Goal: Task Accomplishment & Management: Use online tool/utility

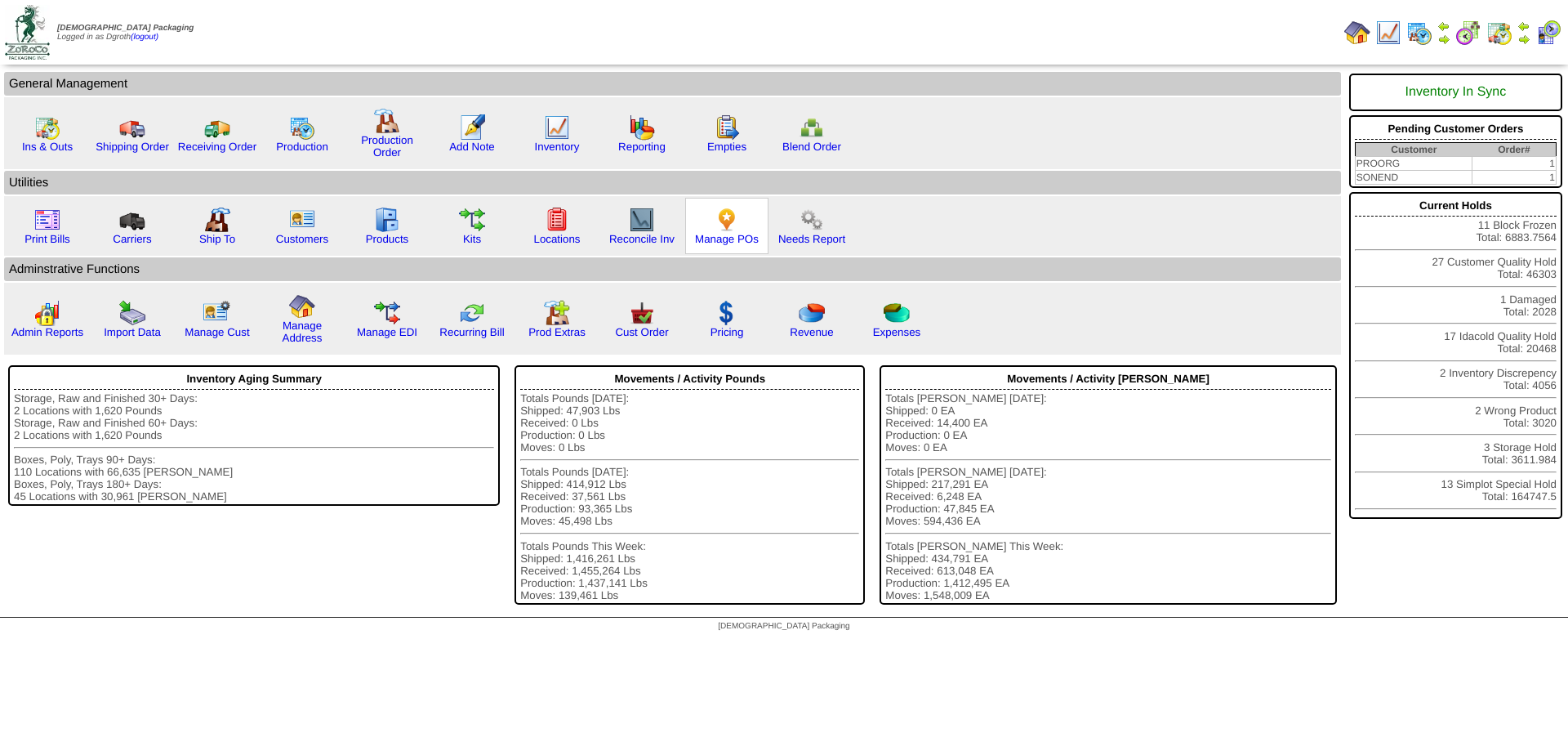
click at [724, 230] on img at bounding box center [727, 220] width 27 height 27
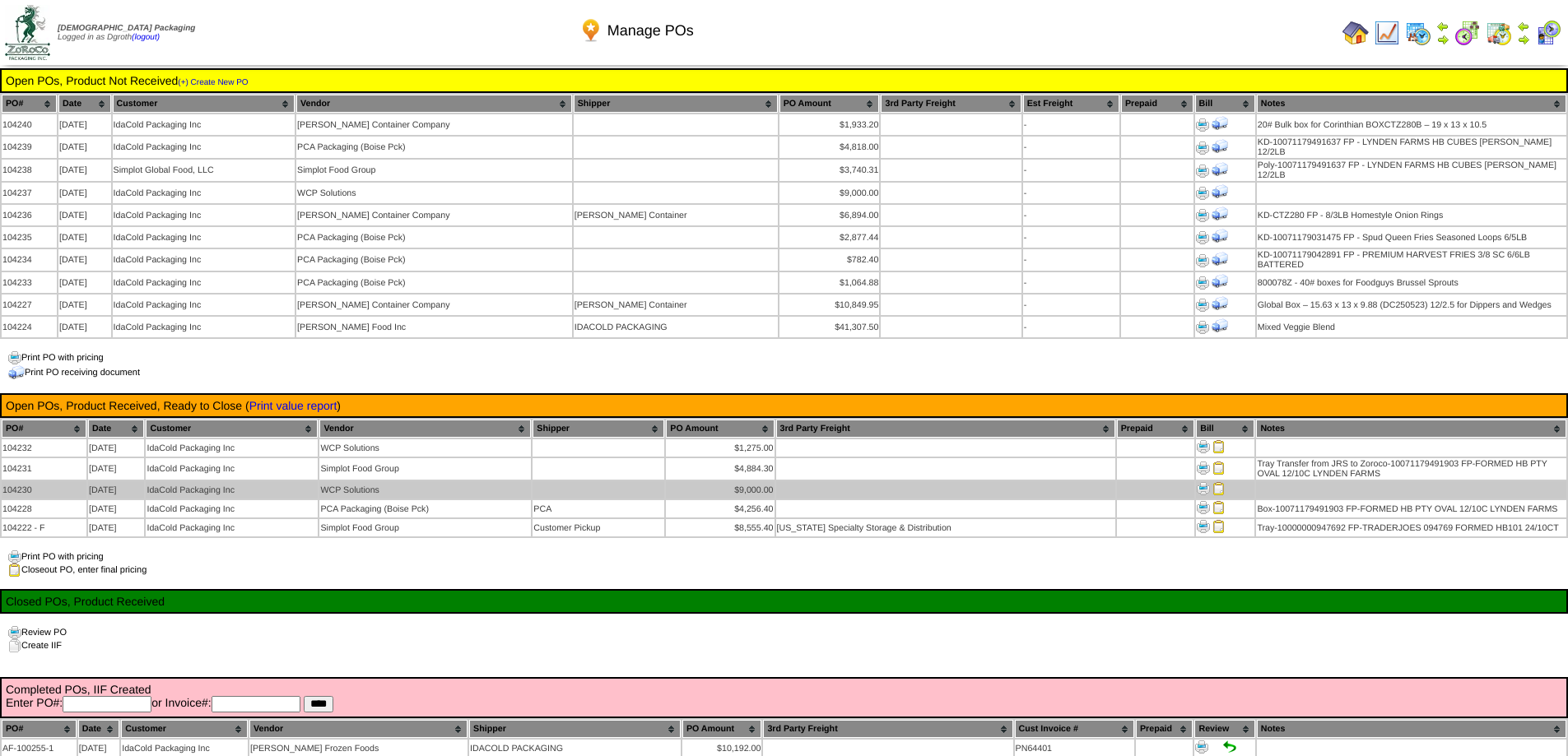
click at [1219, 482] on img at bounding box center [1219, 488] width 13 height 13
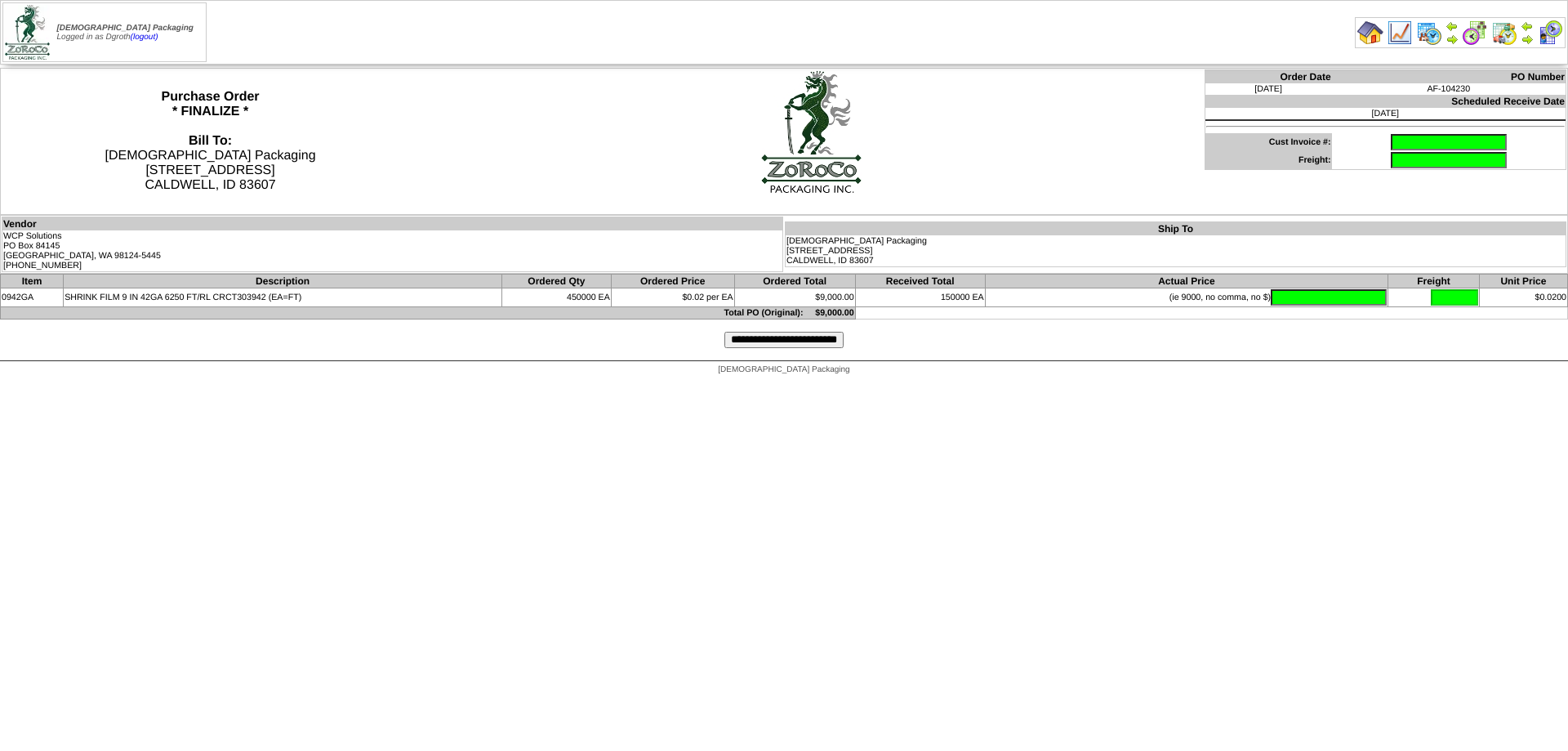
click at [1409, 140] on input "text" at bounding box center [1449, 142] width 116 height 17
type input "********"
click at [1296, 294] on input "text" at bounding box center [1329, 298] width 116 height 17
type input "*******"
click at [795, 341] on input "**********" at bounding box center [784, 340] width 119 height 17
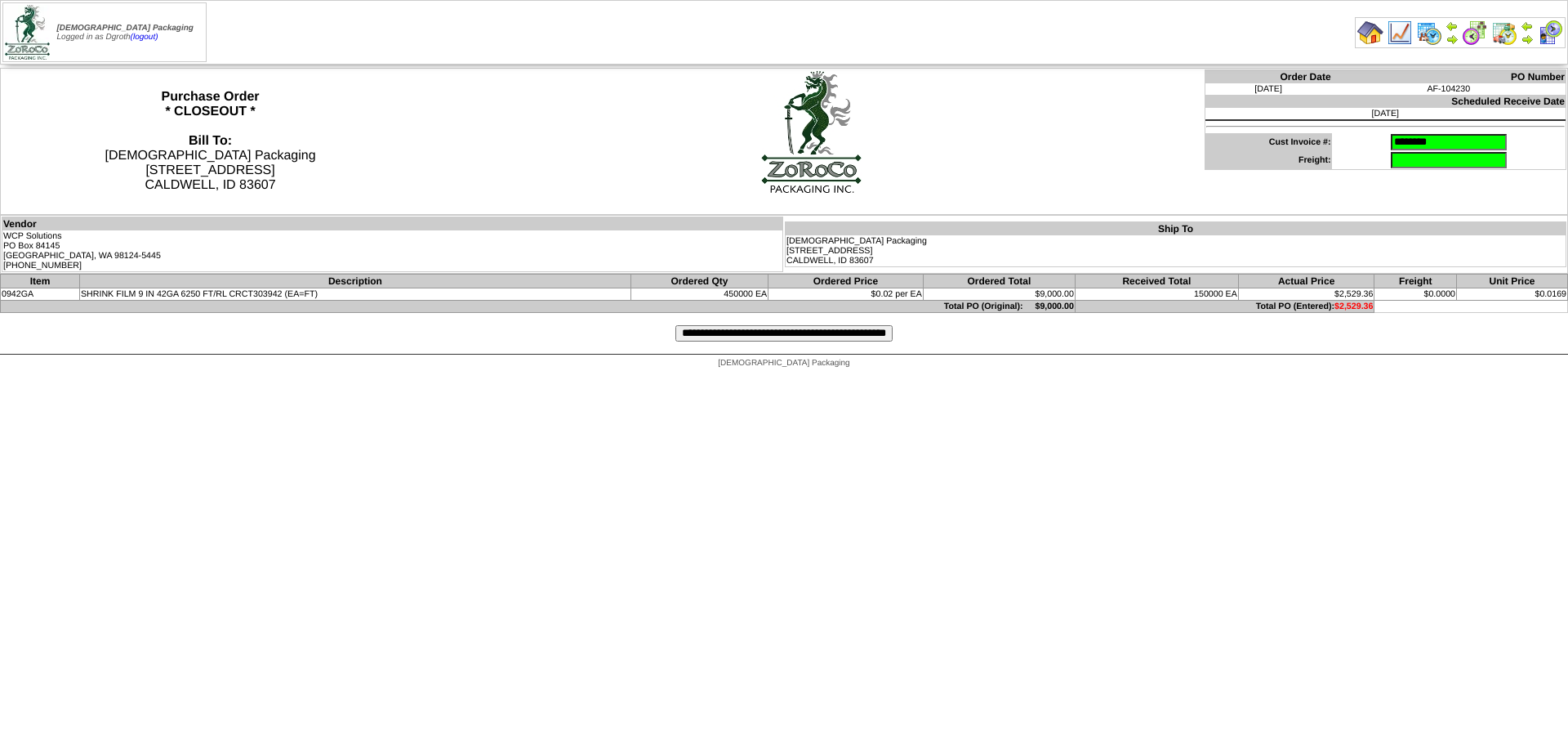
drag, startPoint x: 845, startPoint y: 334, endPoint x: 860, endPoint y: 202, distance: 132.8
click at [845, 334] on input "**********" at bounding box center [784, 334] width 217 height 17
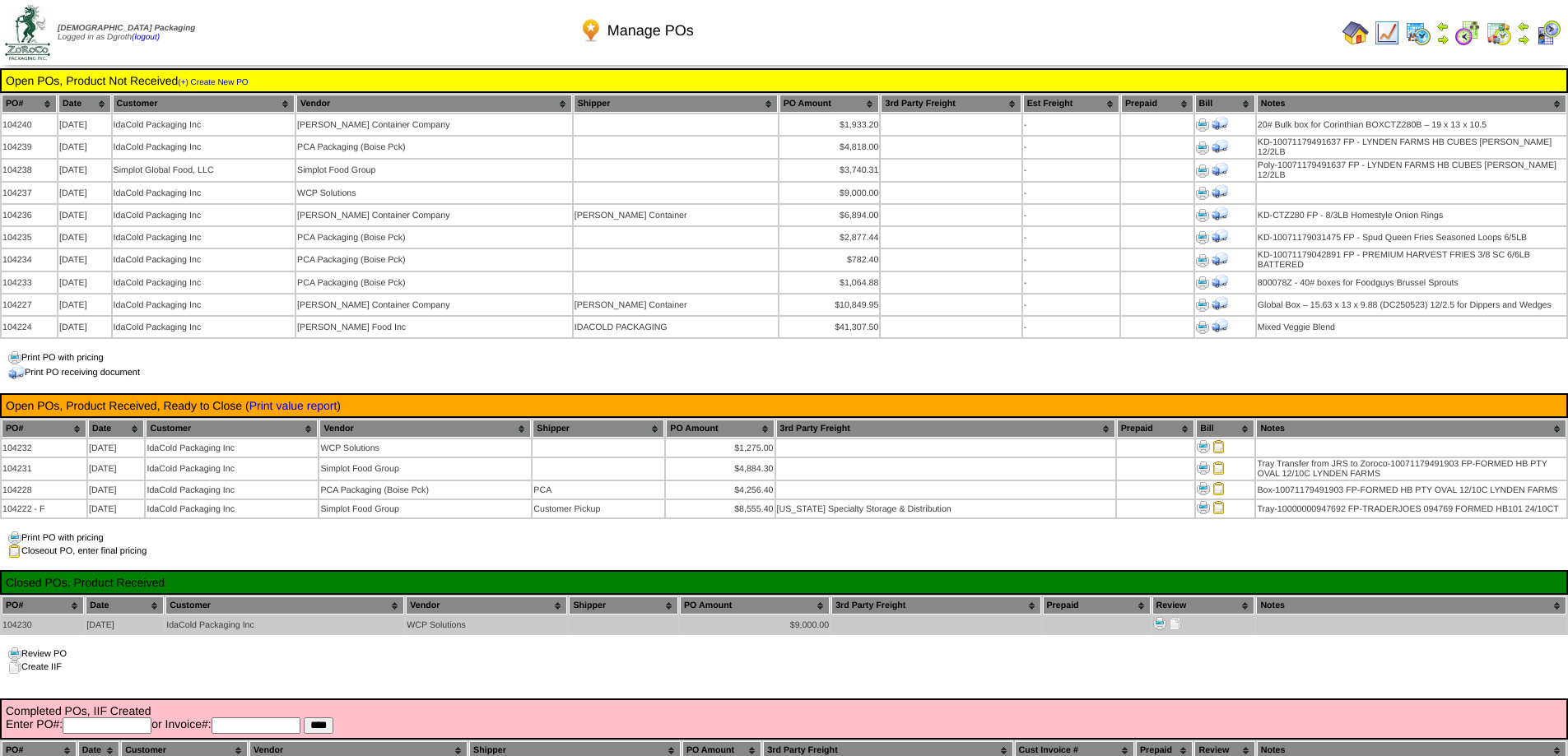
click at [1180, 617] on img at bounding box center [1176, 623] width 13 height 13
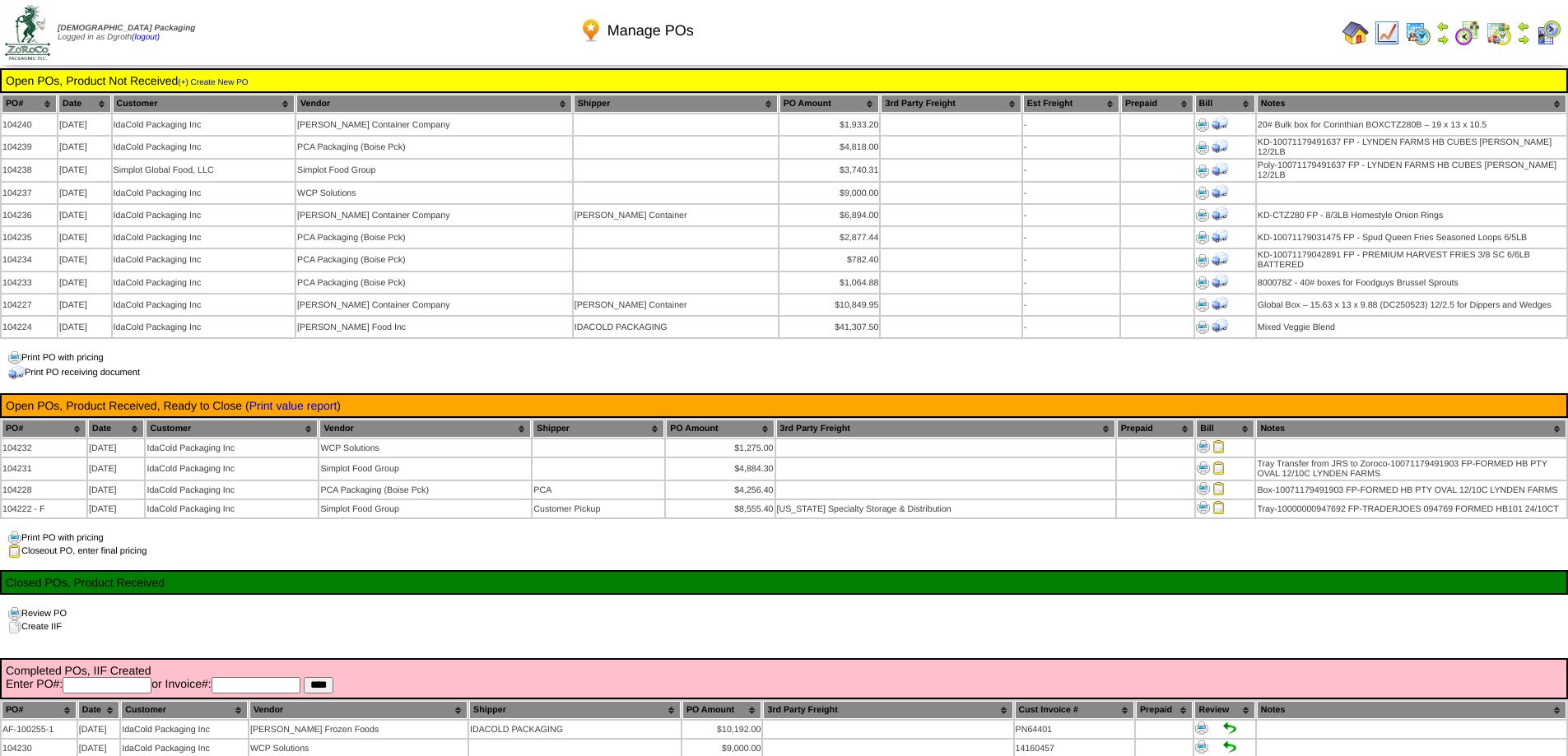
click at [1351, 31] on img at bounding box center [1356, 32] width 27 height 27
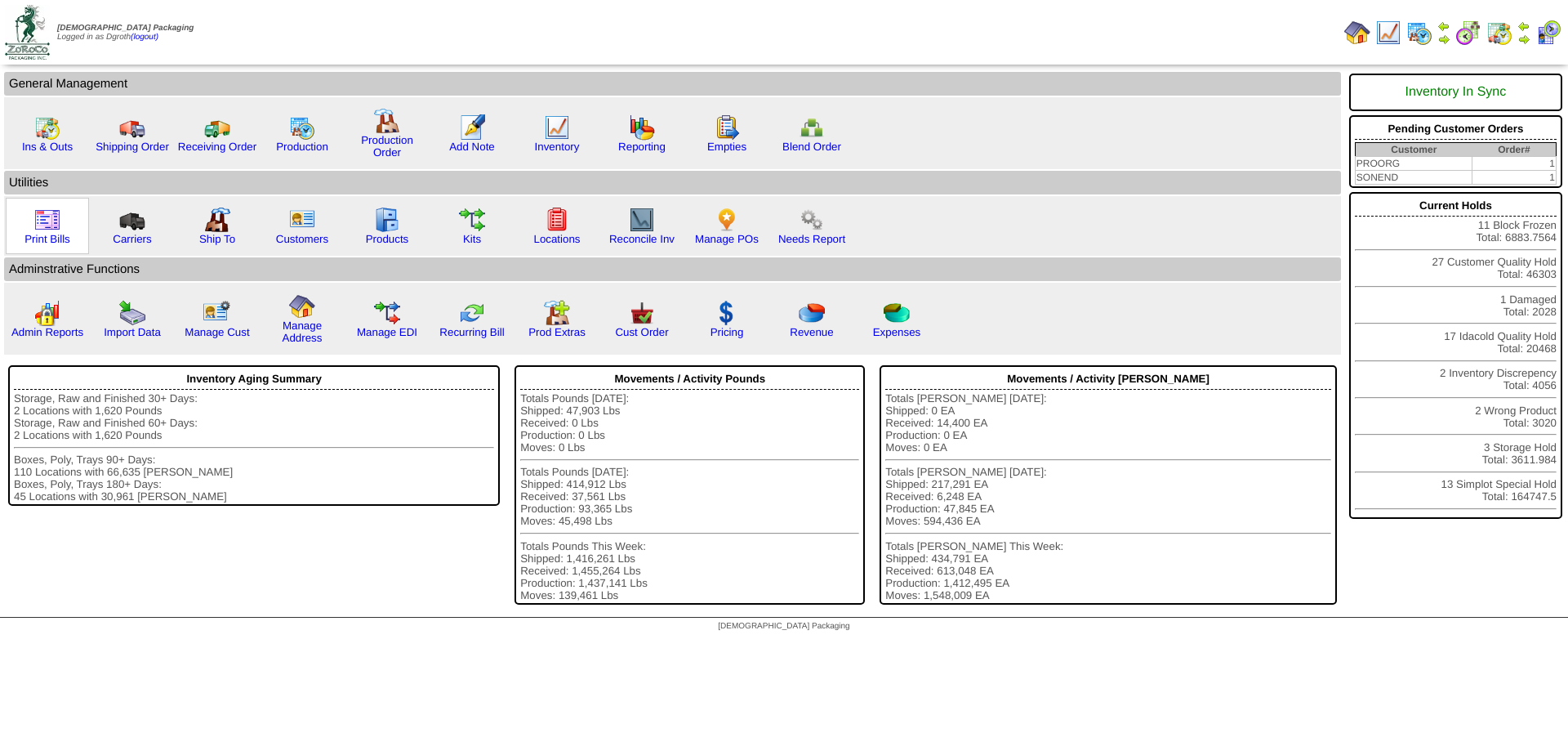
click at [35, 229] on img at bounding box center [47, 220] width 27 height 27
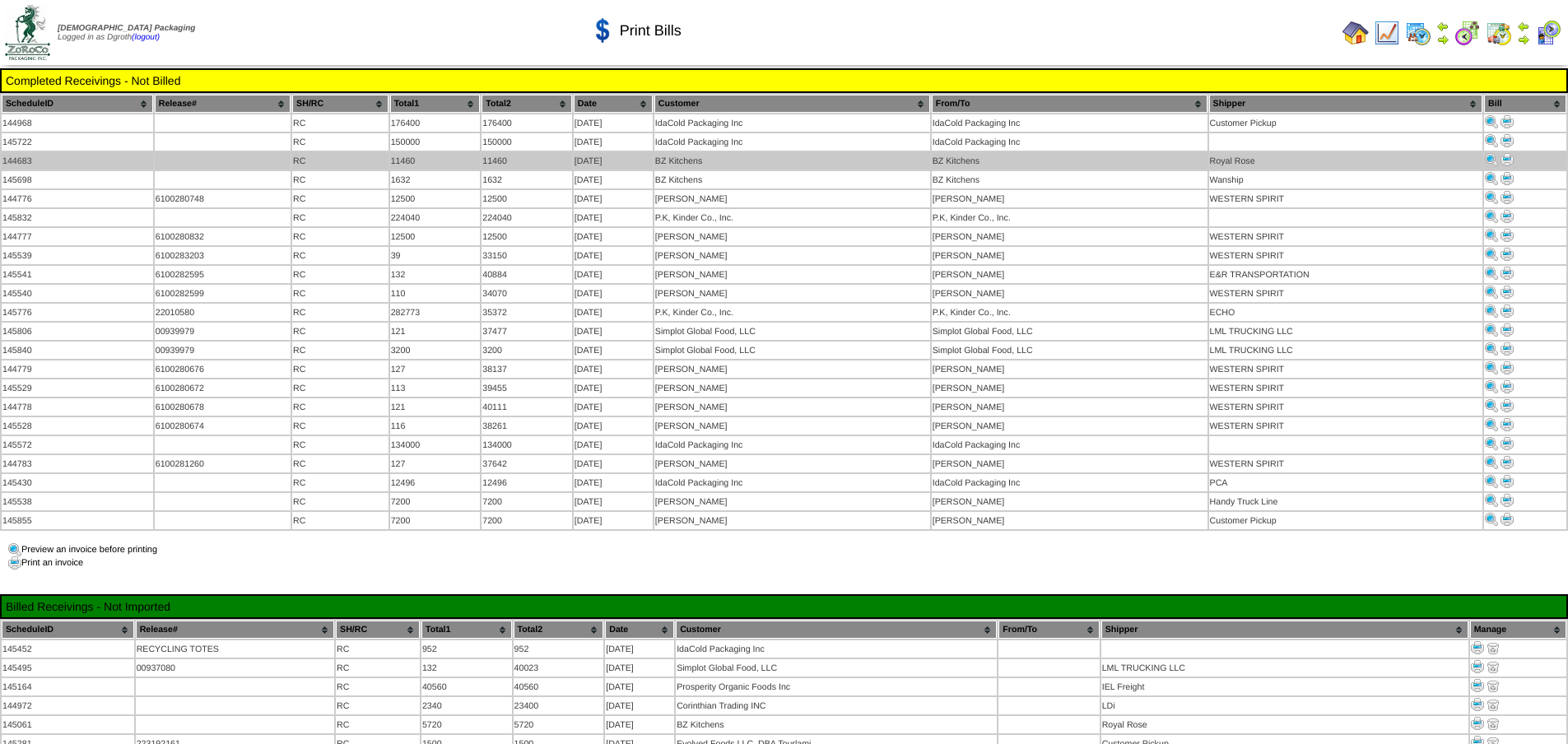
click at [1504, 158] on img at bounding box center [1507, 160] width 13 height 13
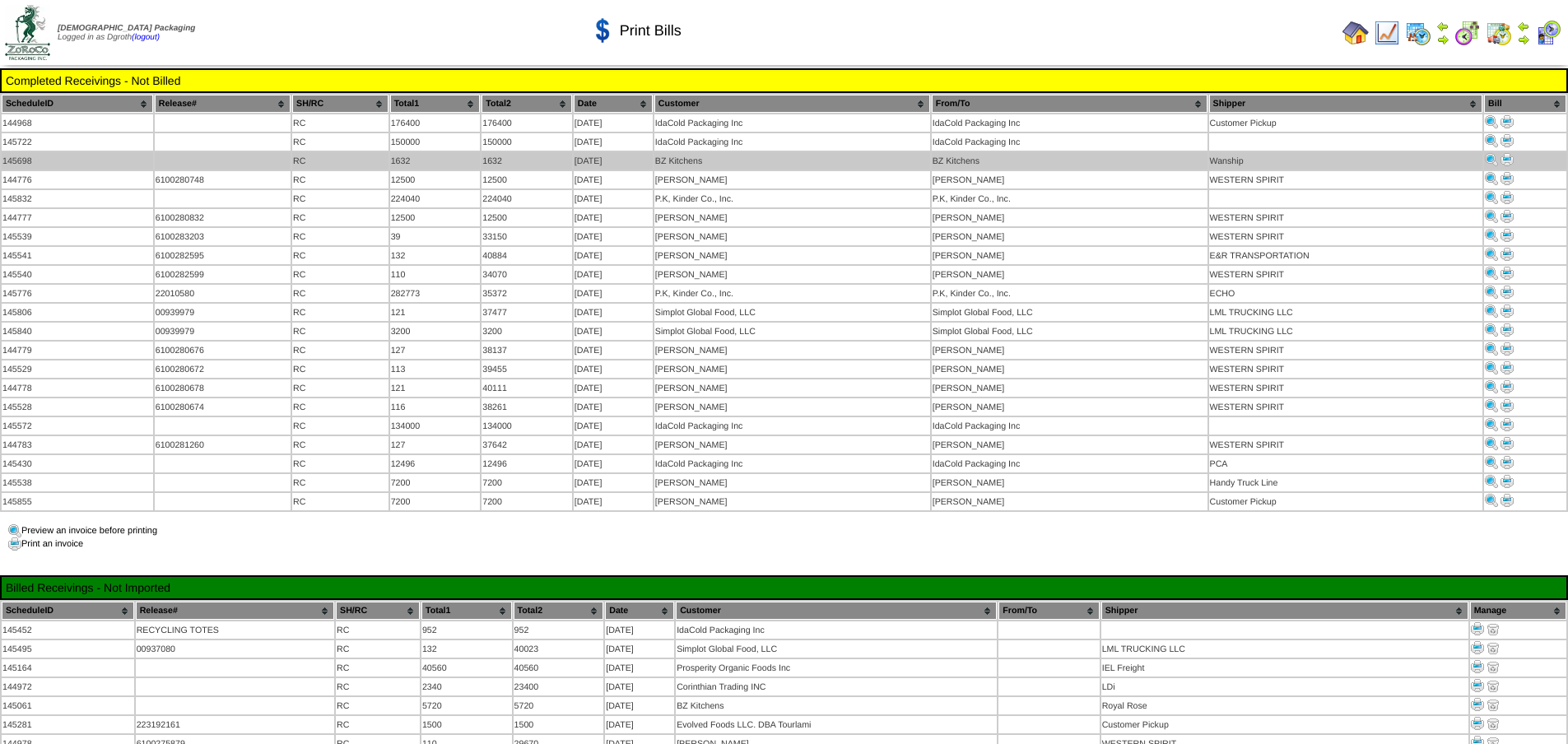
click at [1509, 159] on img at bounding box center [1507, 160] width 13 height 13
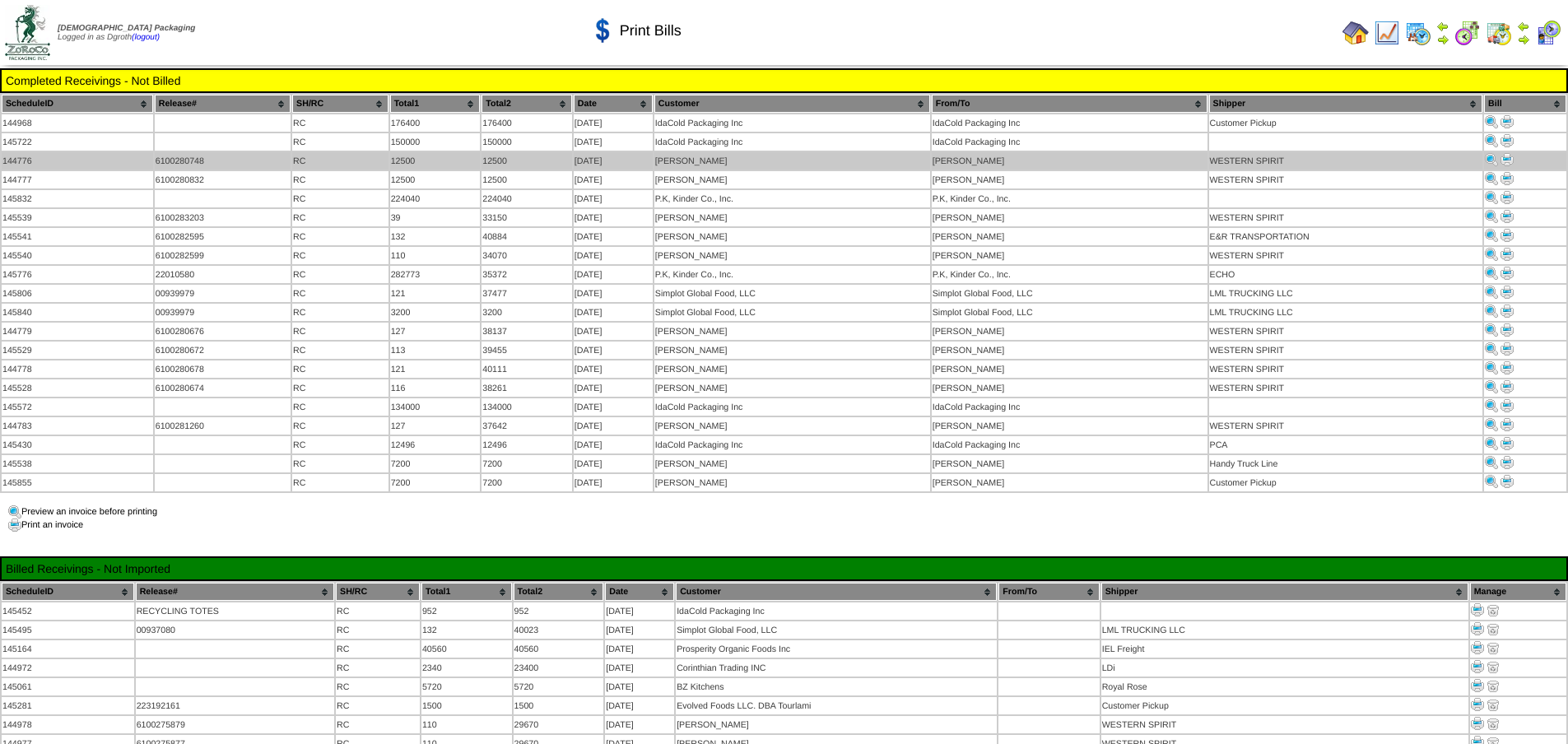
click at [1506, 155] on img at bounding box center [1507, 160] width 13 height 13
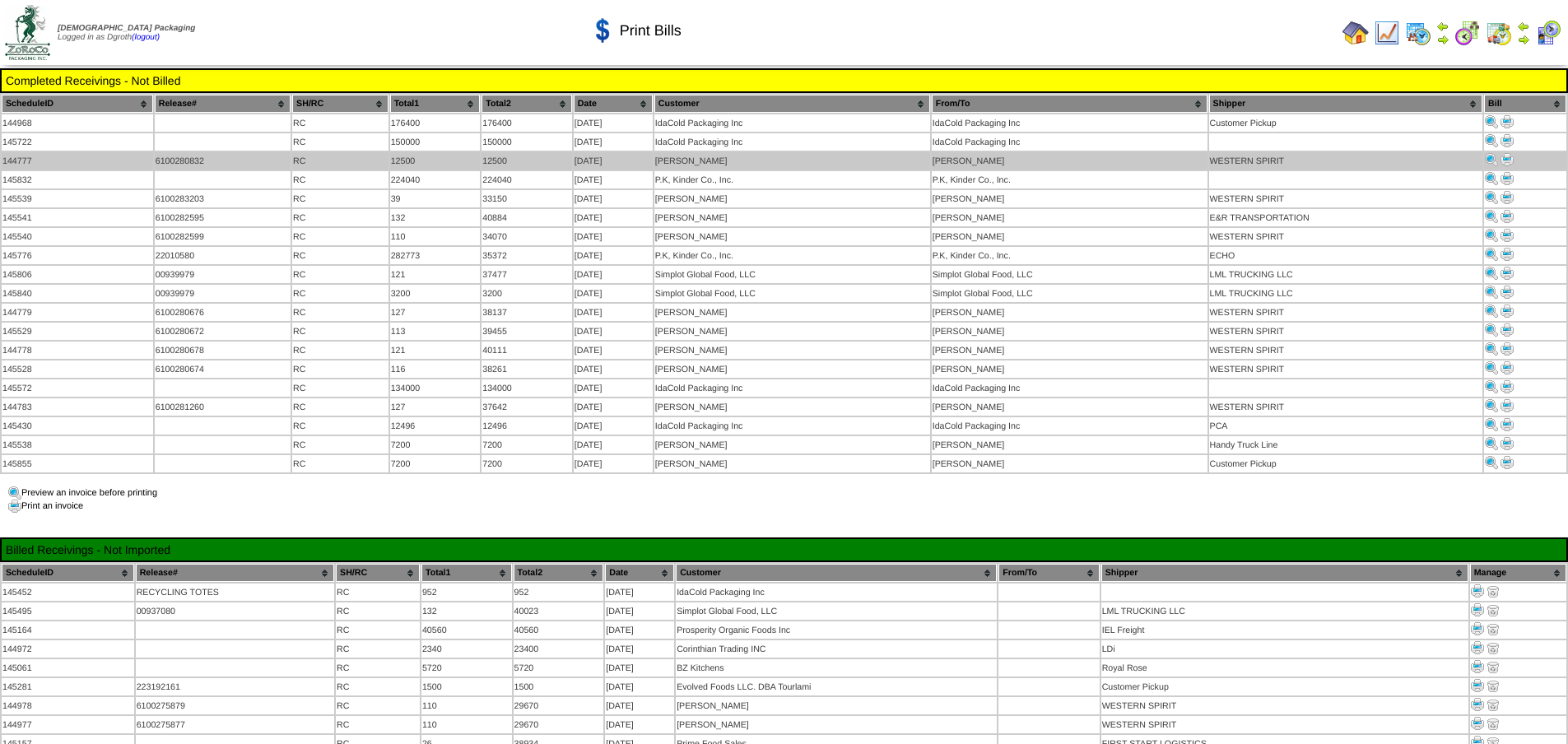
click at [1513, 157] on img at bounding box center [1507, 160] width 13 height 13
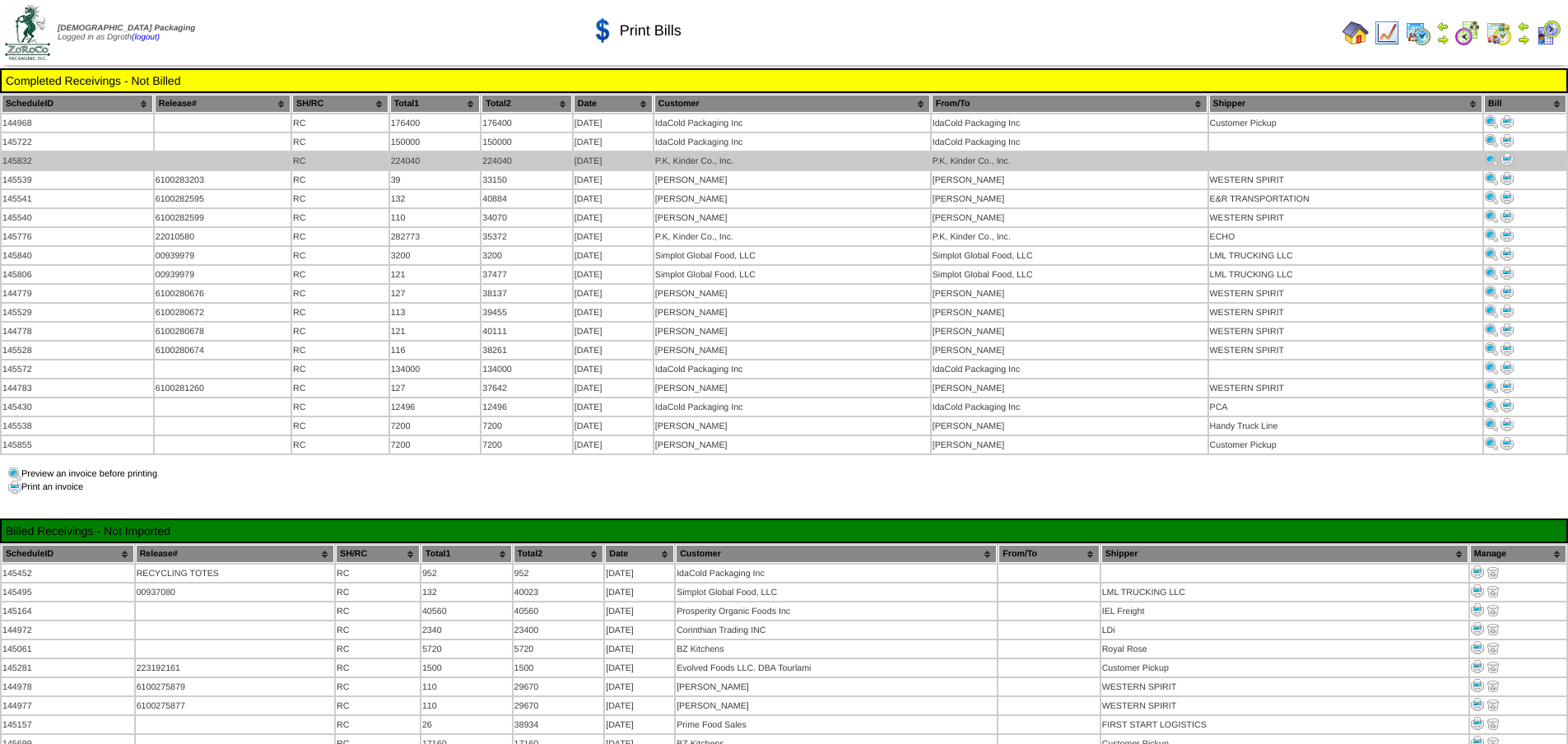
click at [1502, 162] on img at bounding box center [1507, 160] width 13 height 13
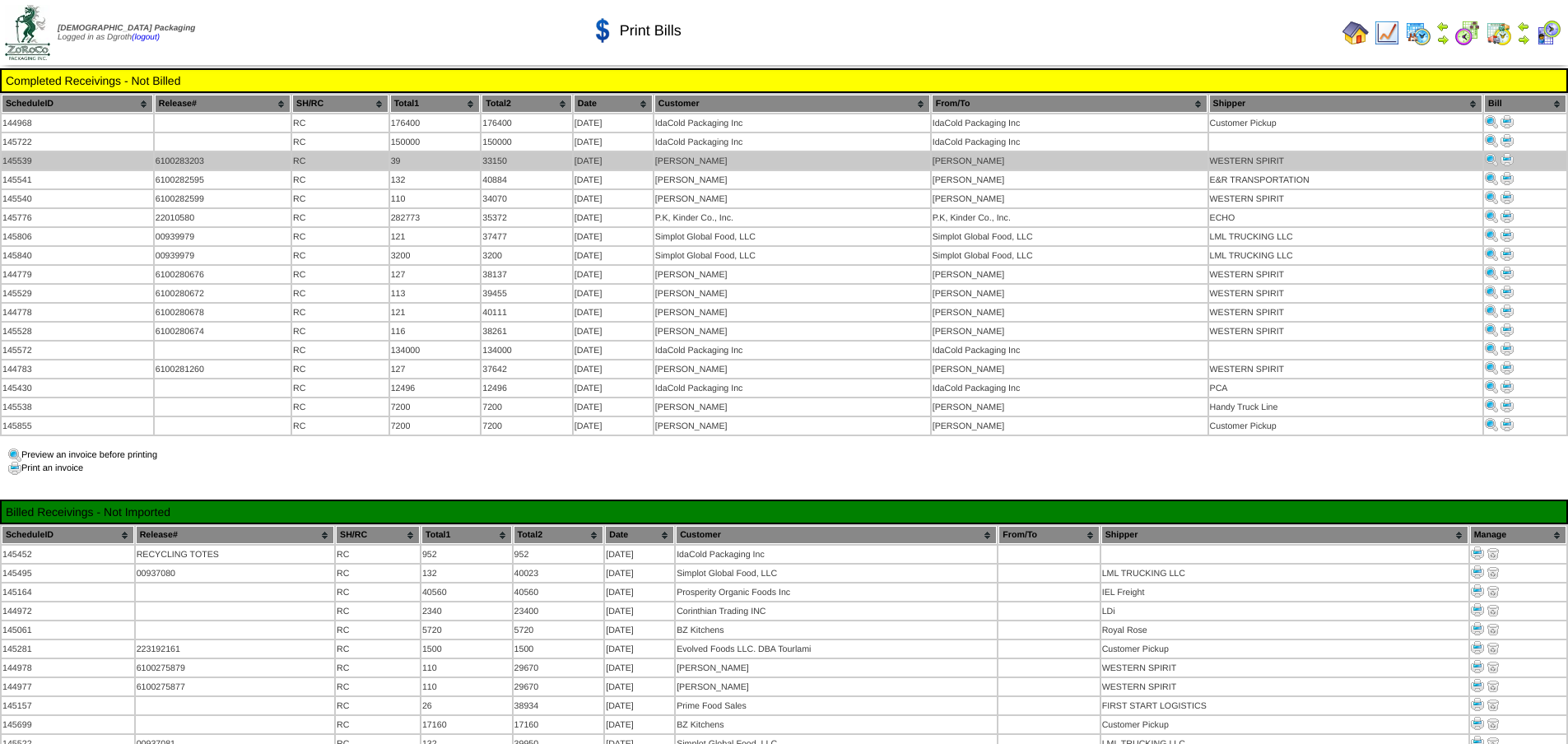
click at [1510, 157] on img at bounding box center [1507, 160] width 13 height 13
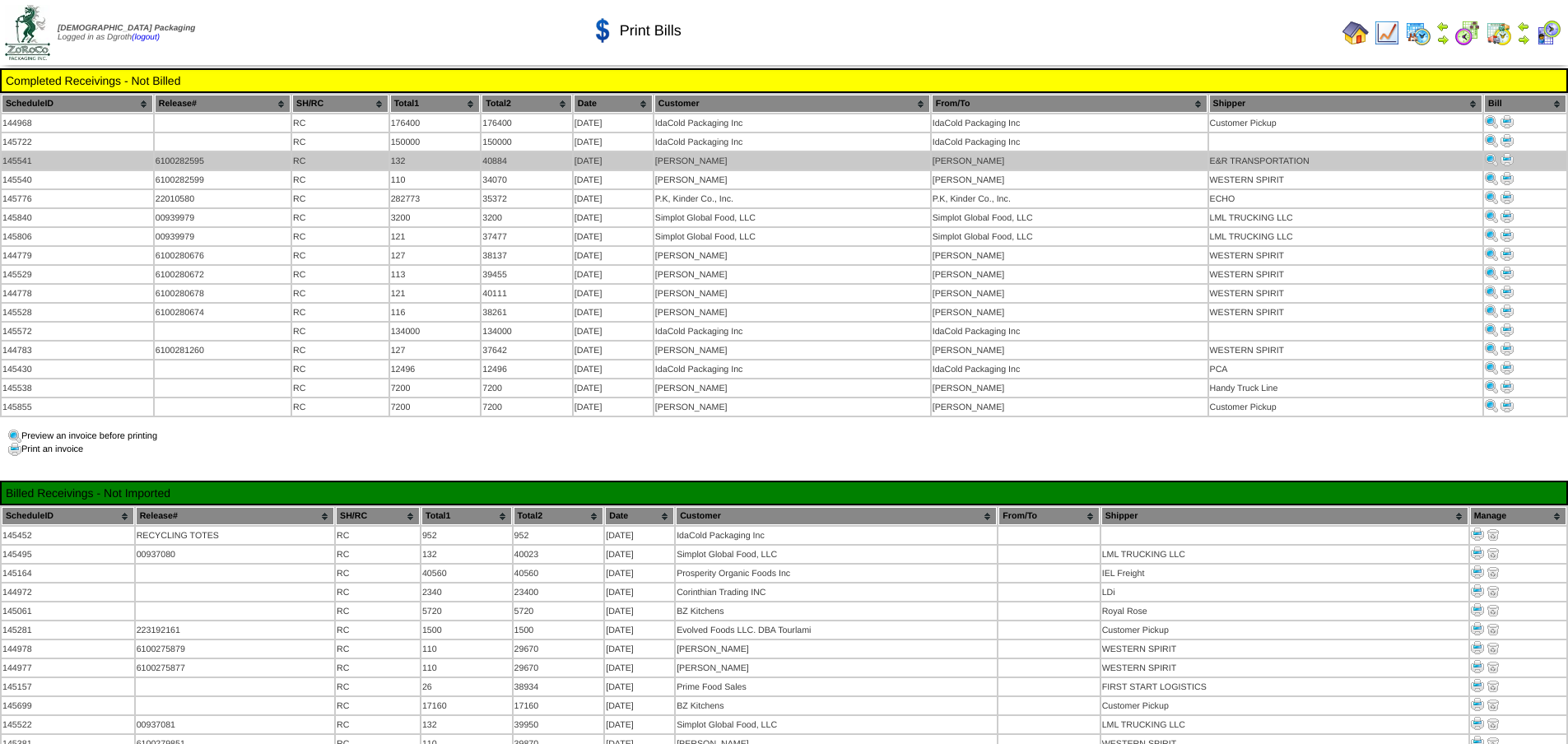
click at [1507, 157] on img at bounding box center [1507, 160] width 13 height 13
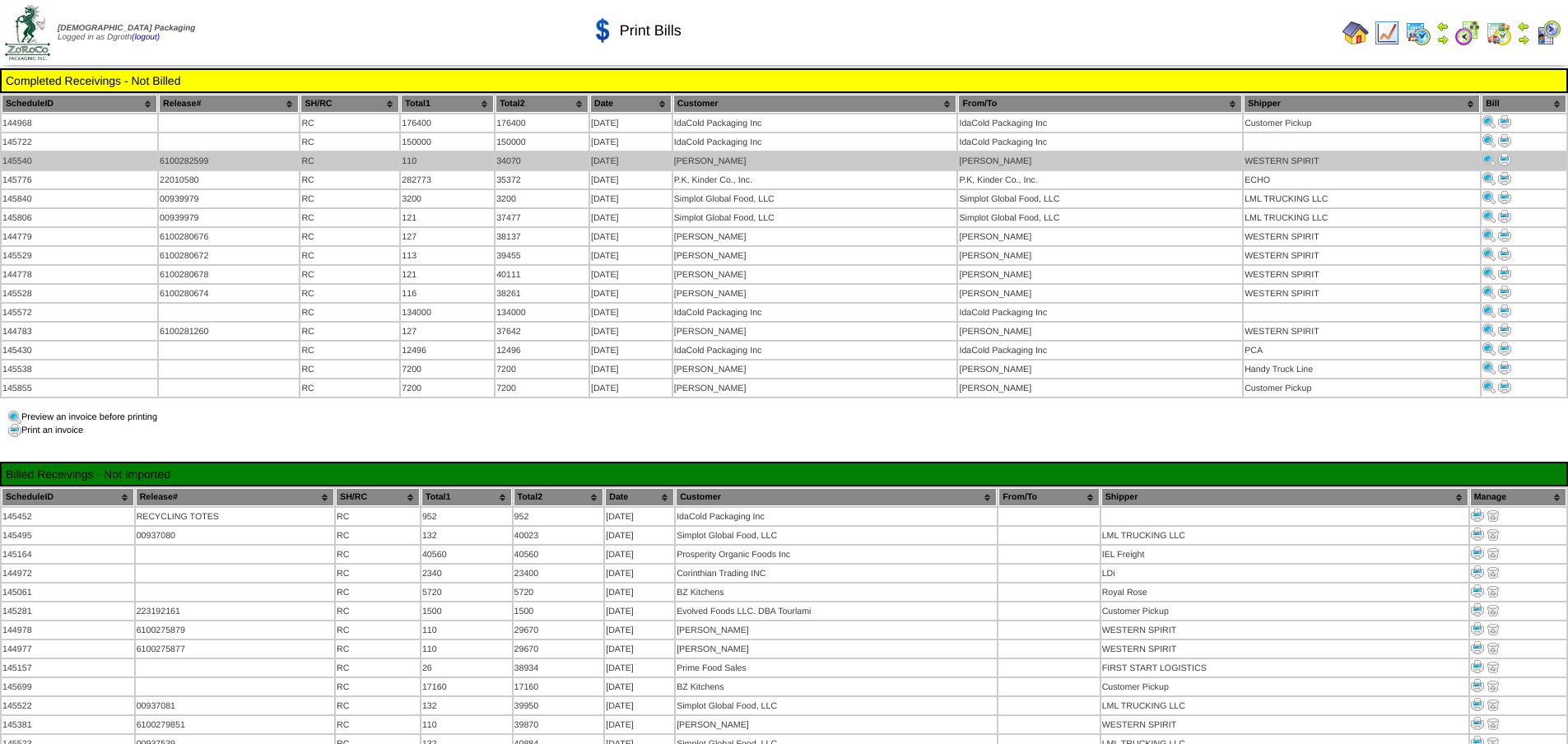
click at [1511, 158] on img at bounding box center [1504, 160] width 13 height 13
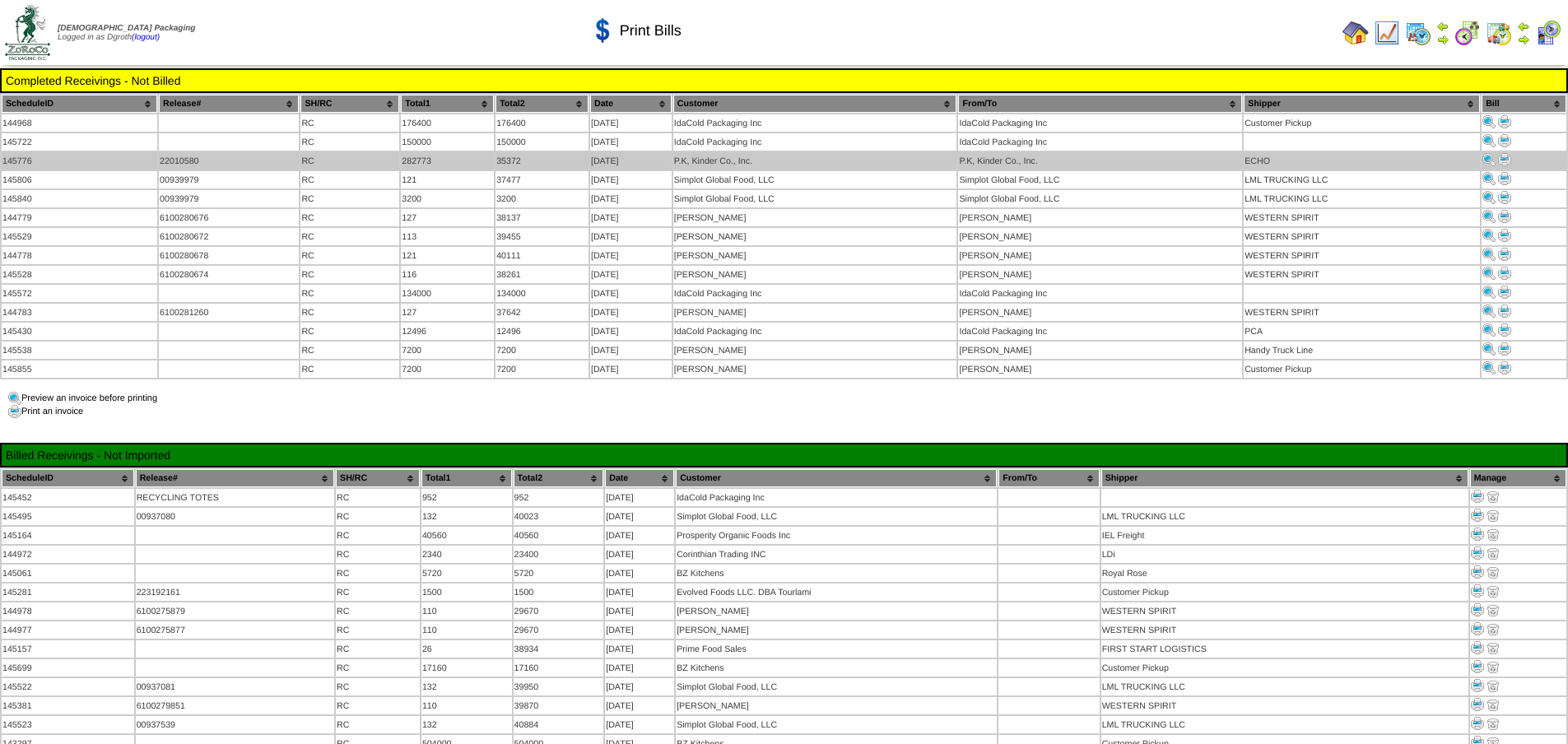
click at [1503, 156] on img at bounding box center [1504, 160] width 13 height 13
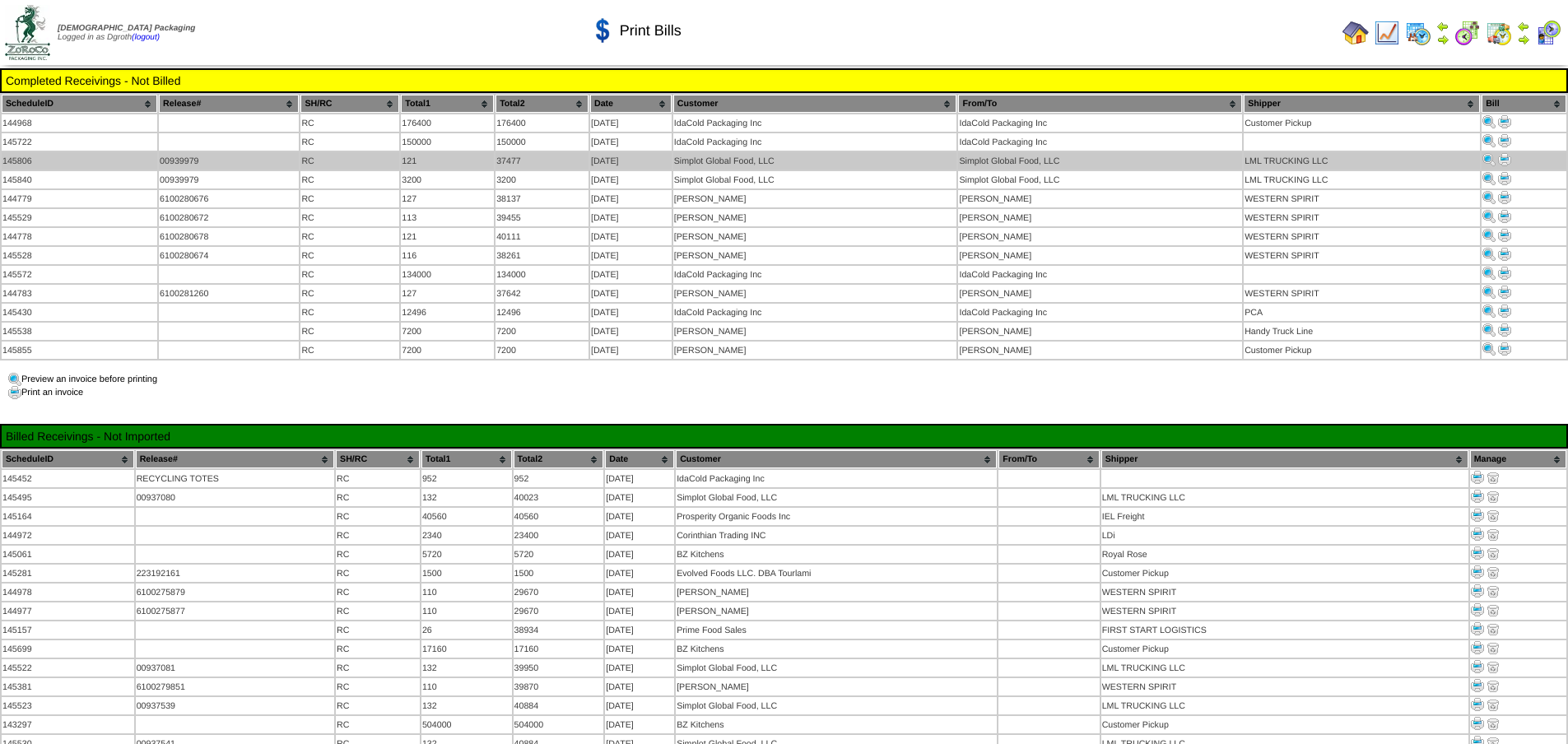
click at [1507, 157] on img at bounding box center [1504, 160] width 13 height 13
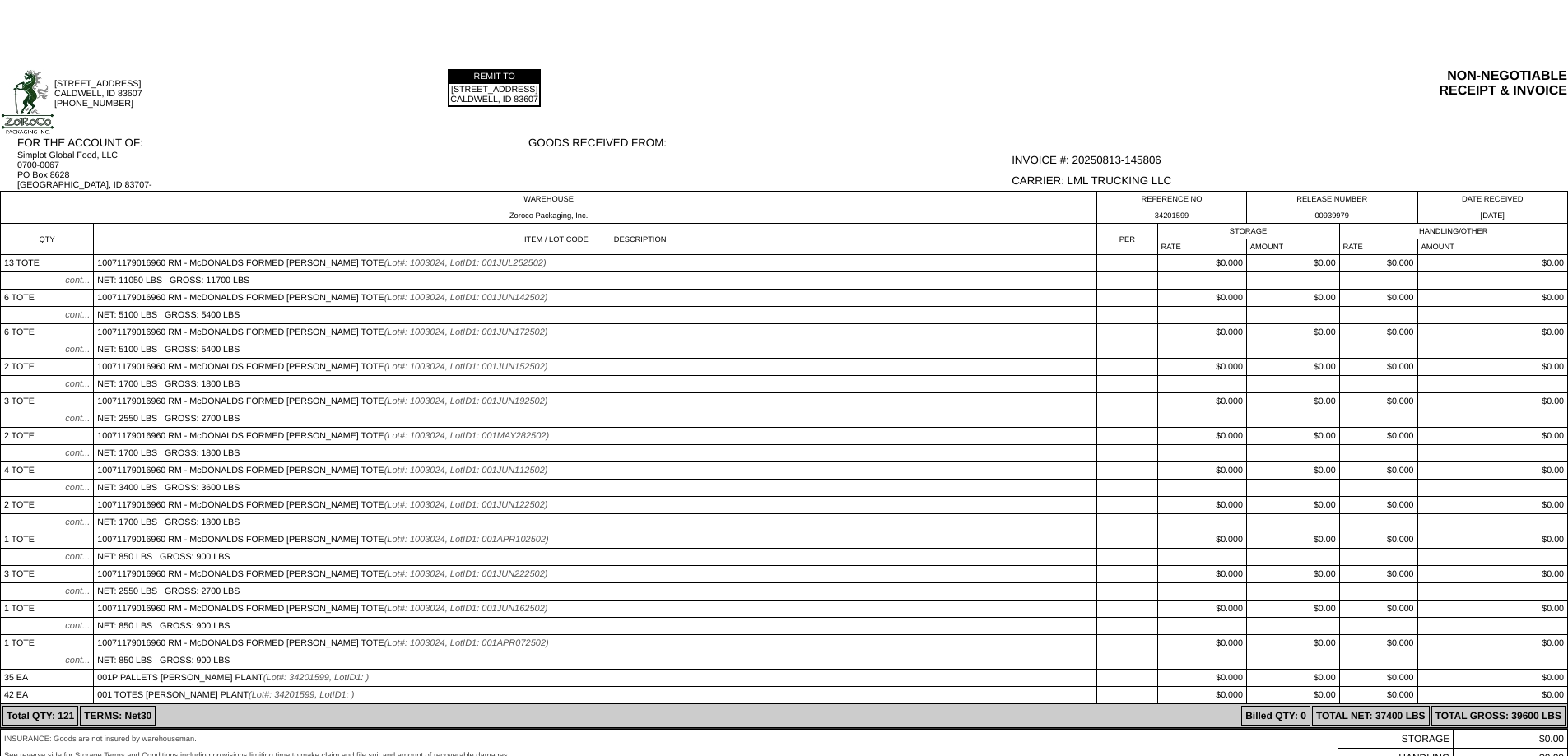
click at [770, 102] on td "REMIT TO 20148 MONTE WAY CALDWELL, ID 83607" at bounding box center [682, 102] width 472 height 67
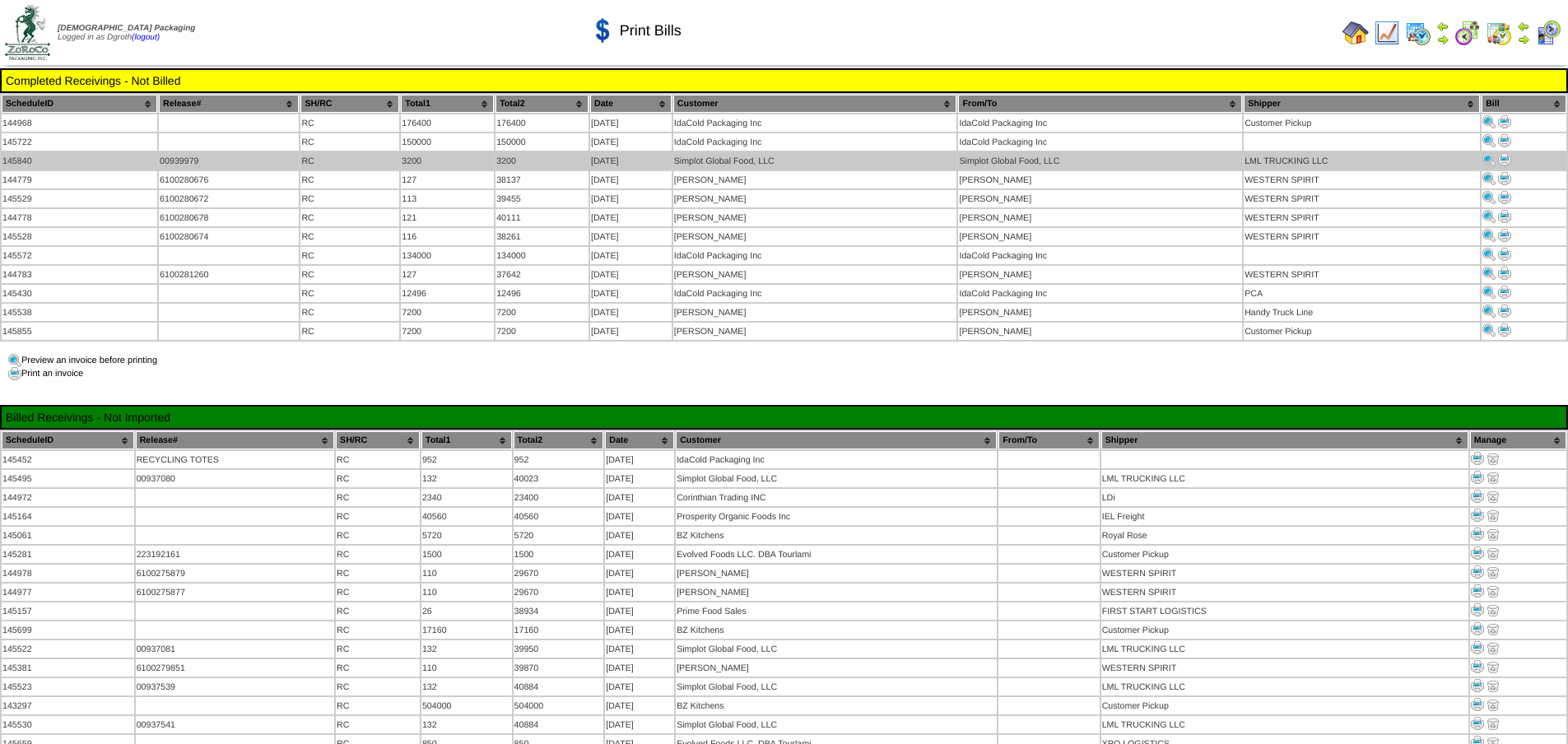
click at [1504, 155] on img at bounding box center [1504, 160] width 13 height 13
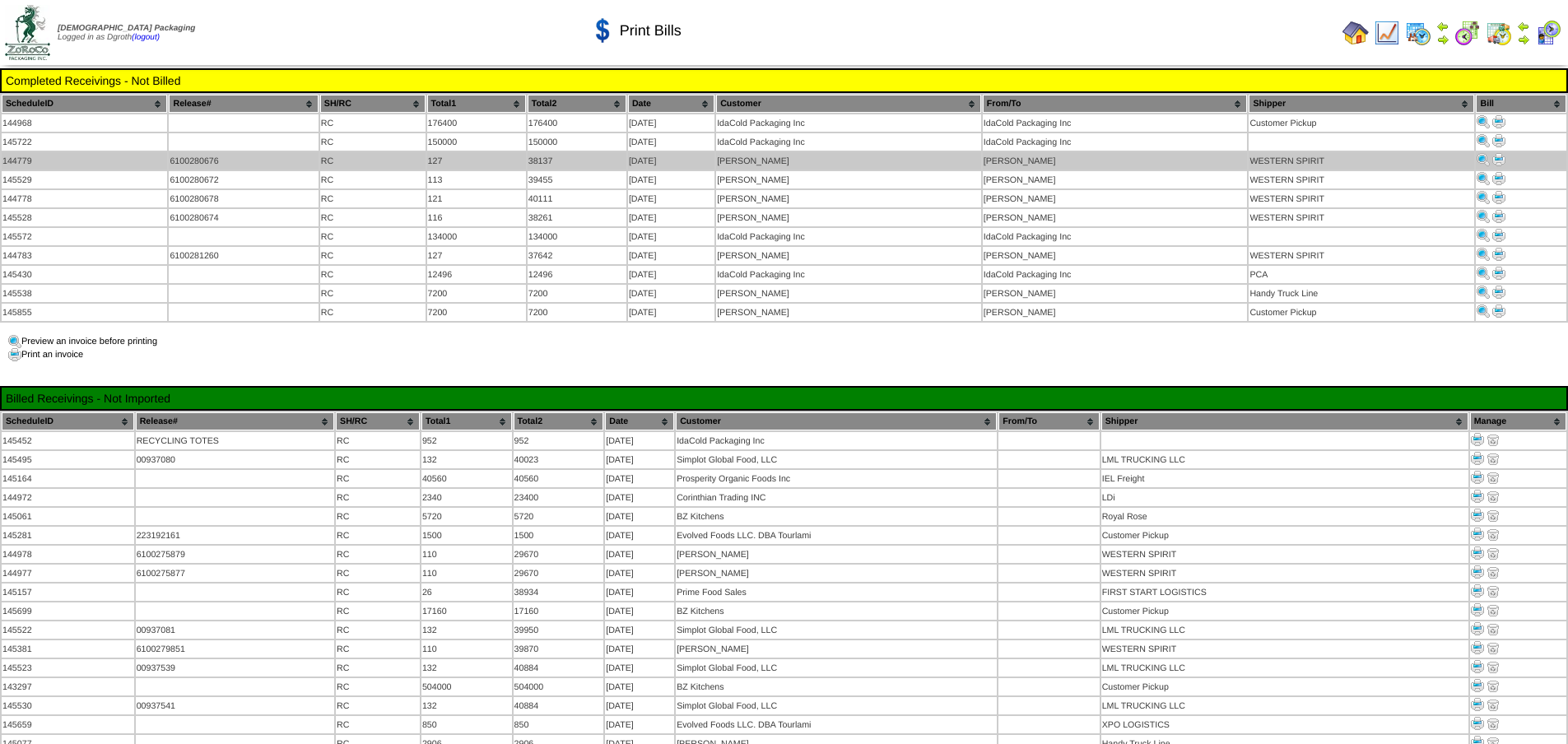
click at [1502, 155] on img at bounding box center [1499, 160] width 13 height 13
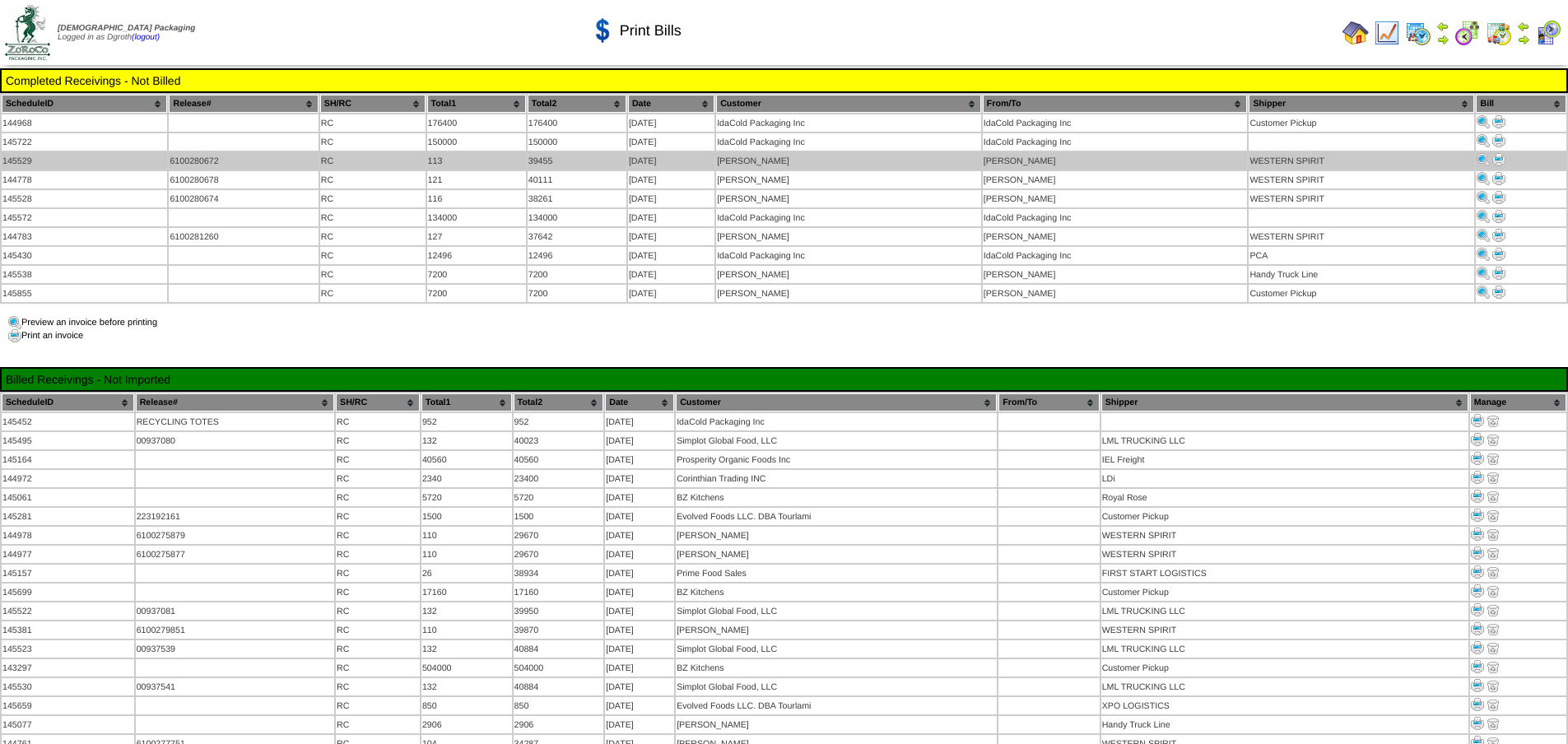
click at [1502, 159] on img at bounding box center [1499, 160] width 13 height 13
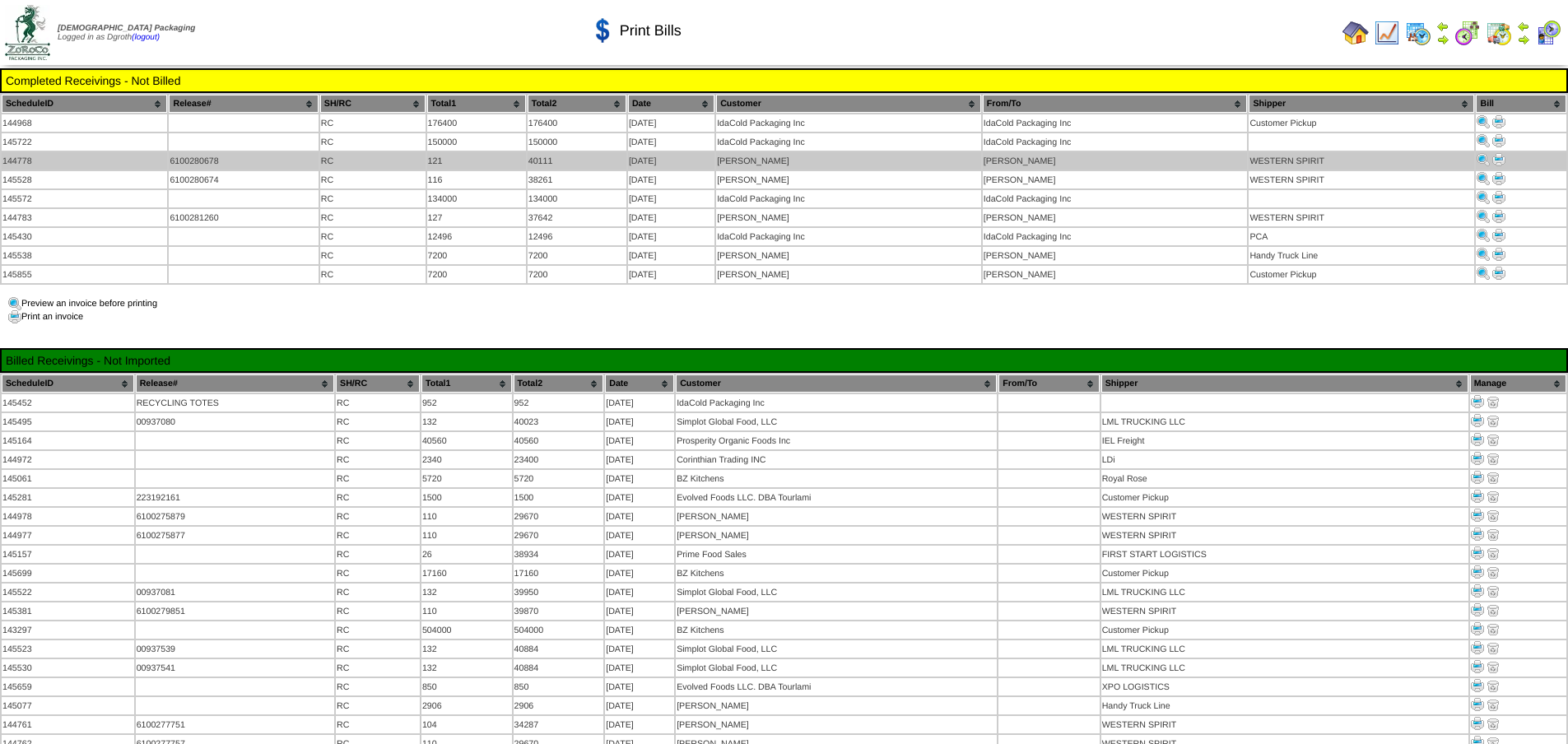
click at [1499, 157] on img at bounding box center [1499, 160] width 13 height 13
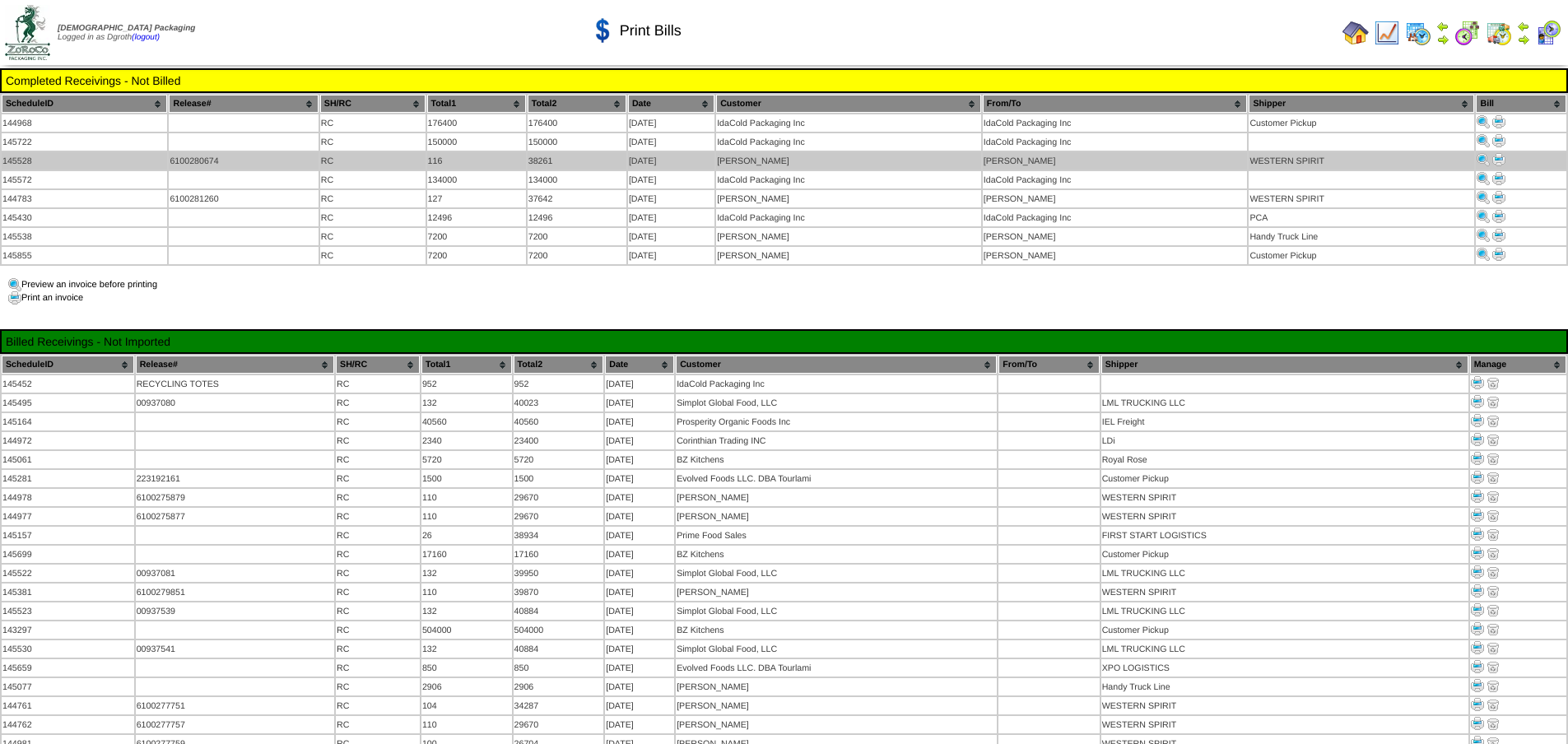
click at [1500, 160] on img at bounding box center [1499, 160] width 13 height 13
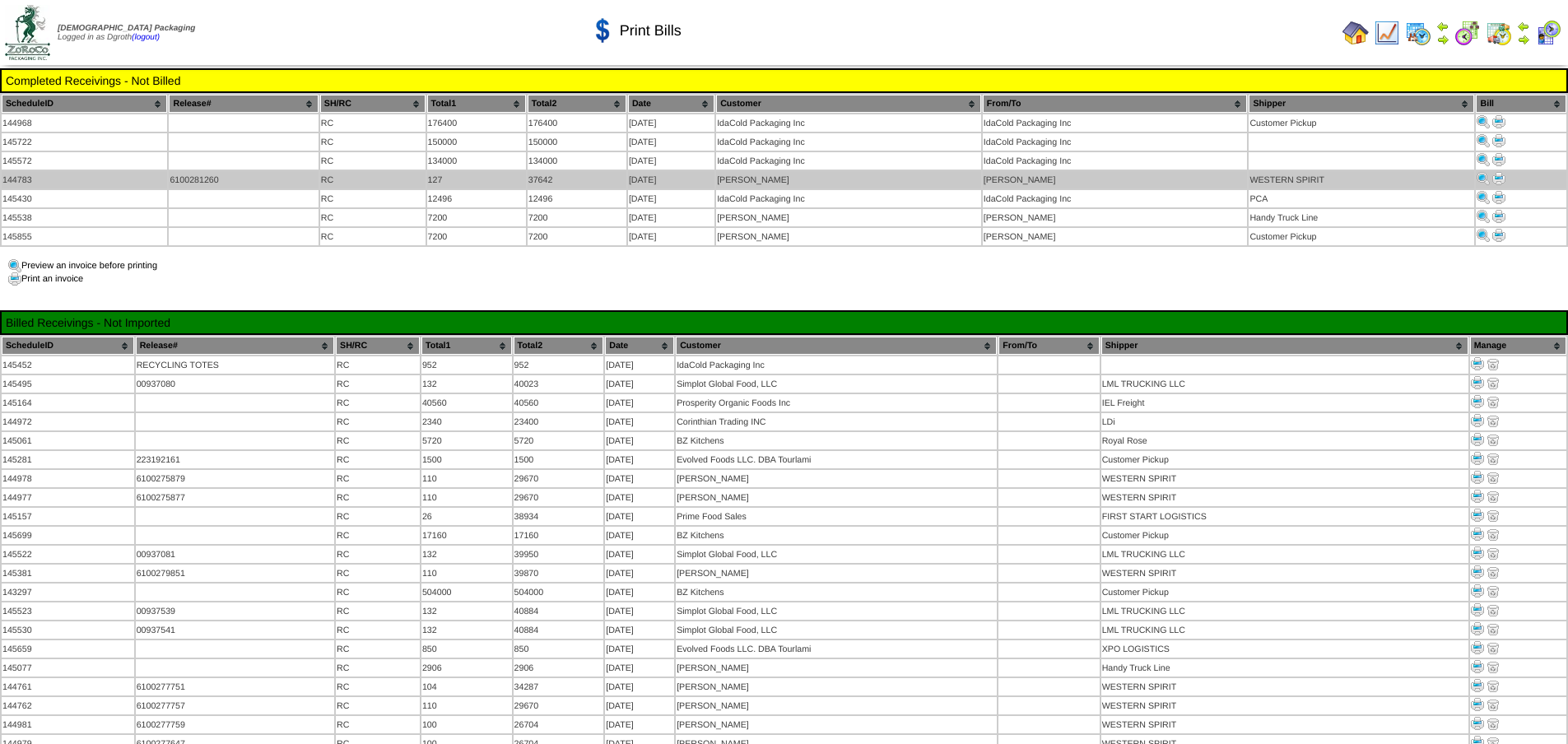
click at [1503, 178] on img at bounding box center [1499, 178] width 13 height 13
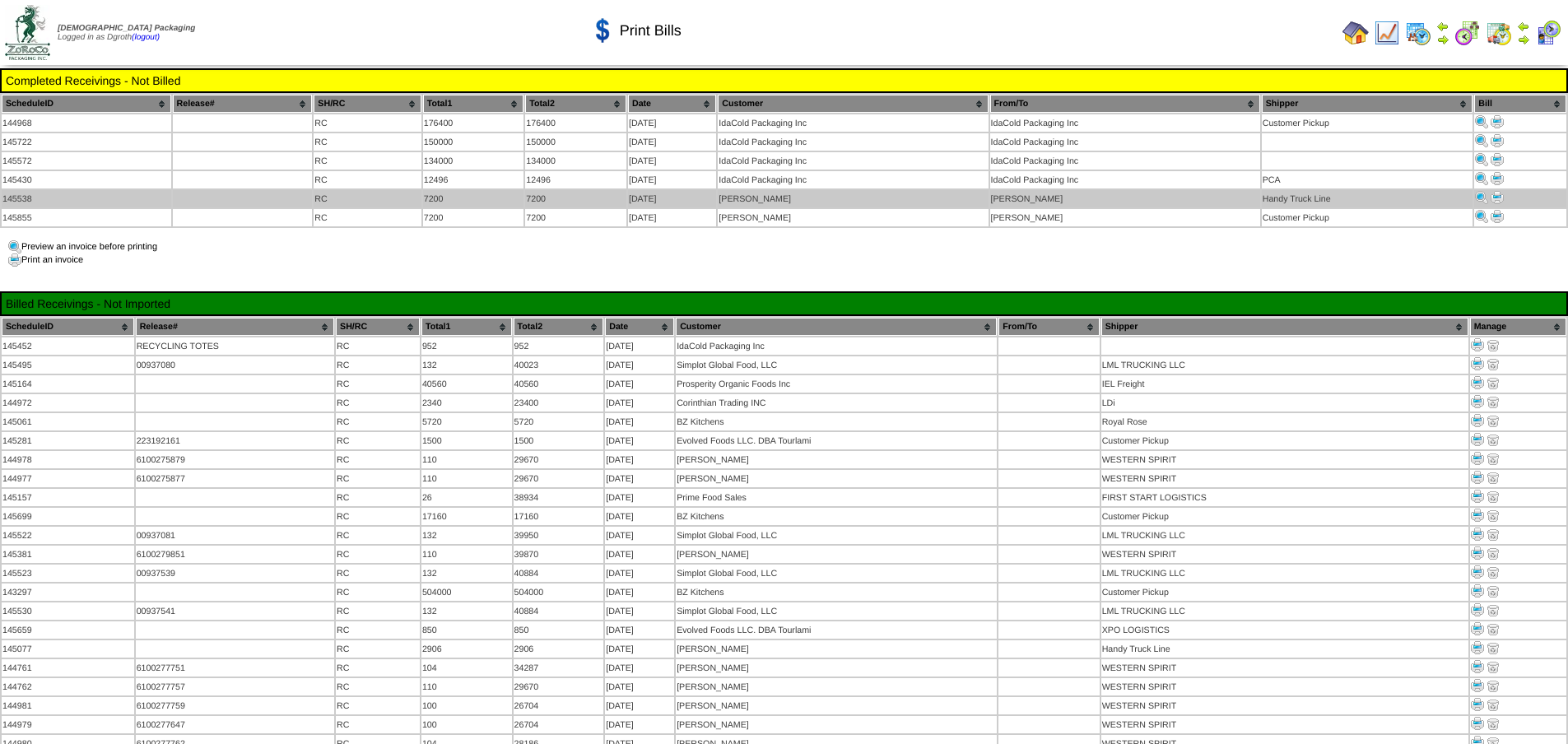
click at [1499, 194] on img at bounding box center [1497, 198] width 13 height 13
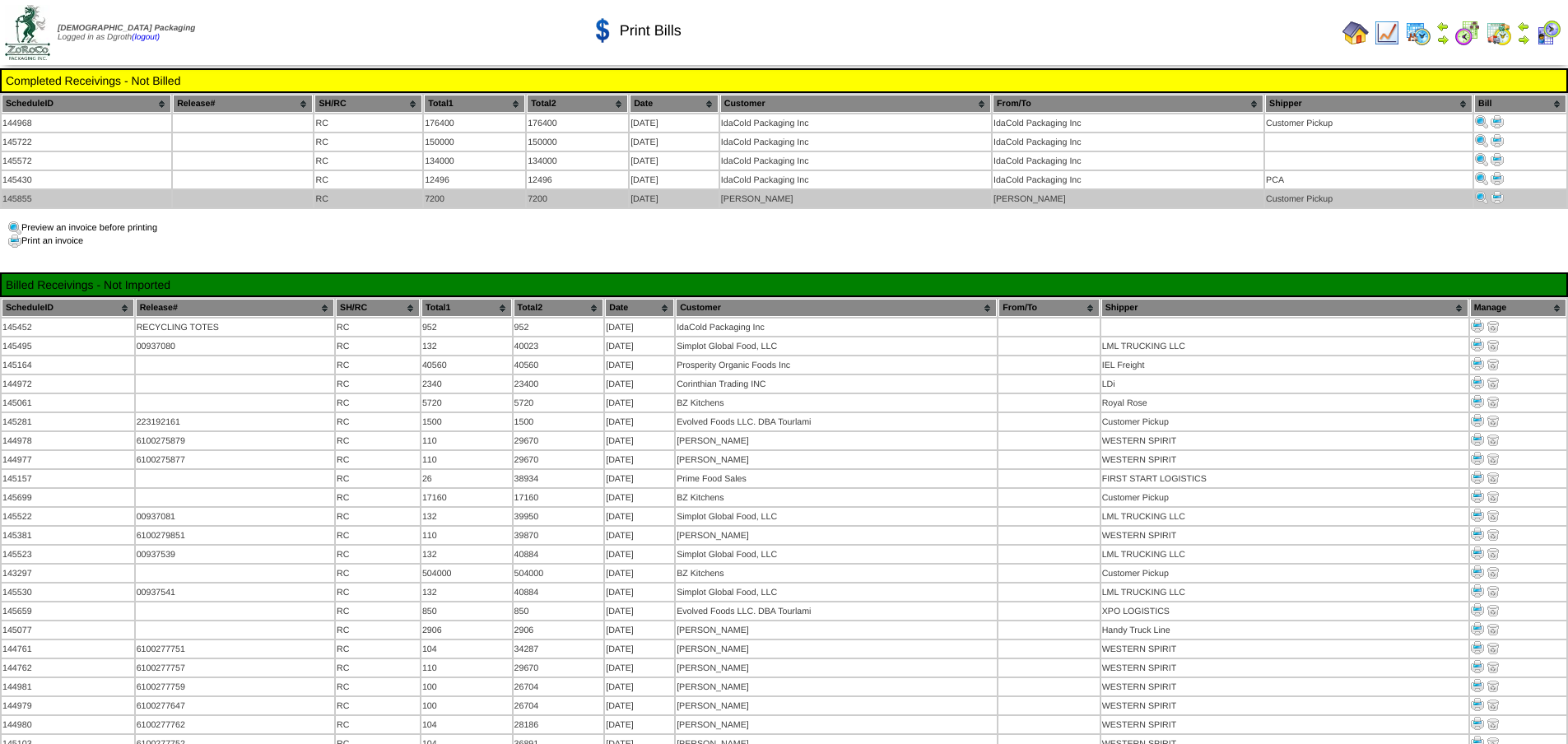
click at [1498, 195] on img at bounding box center [1497, 198] width 13 height 13
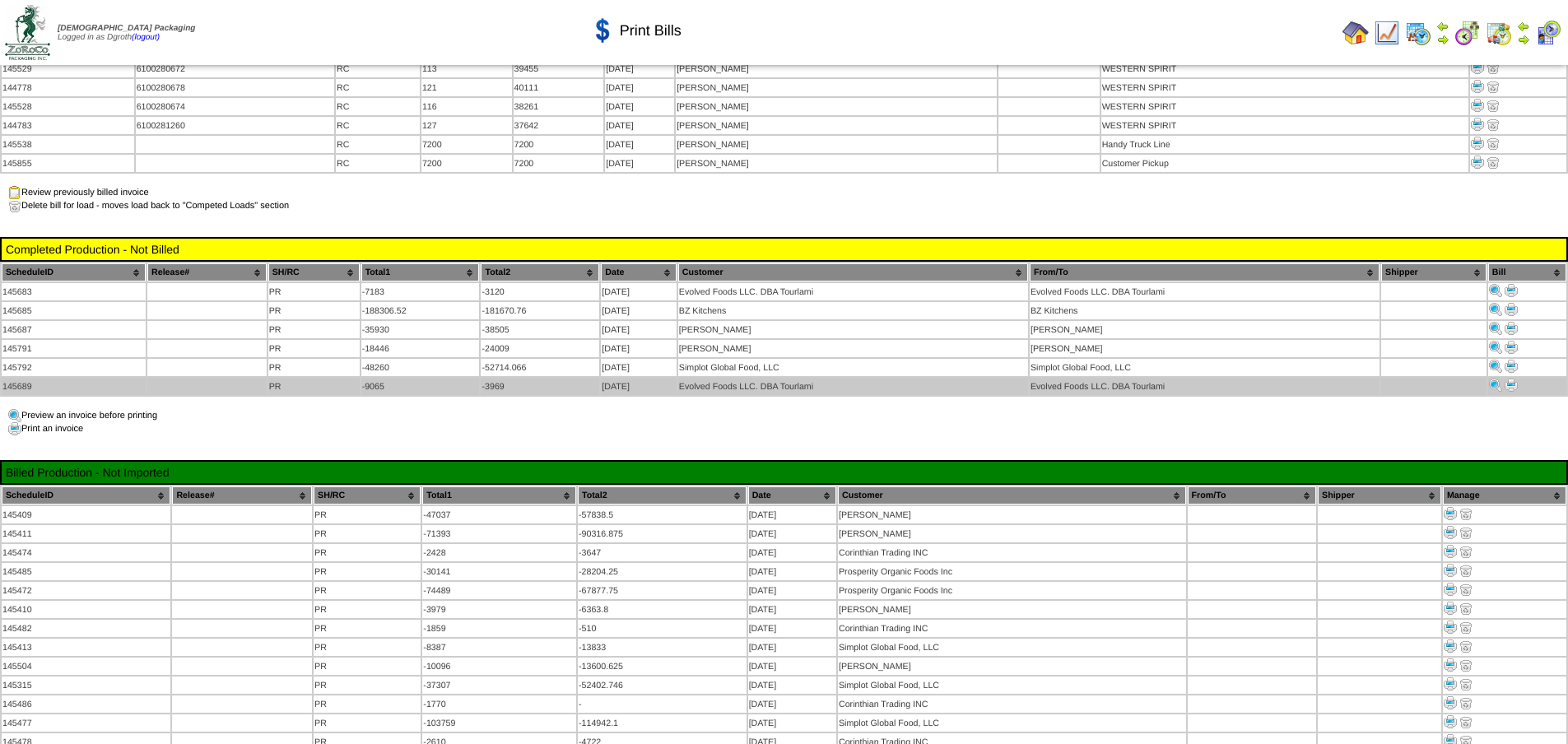
scroll to position [1892, 0]
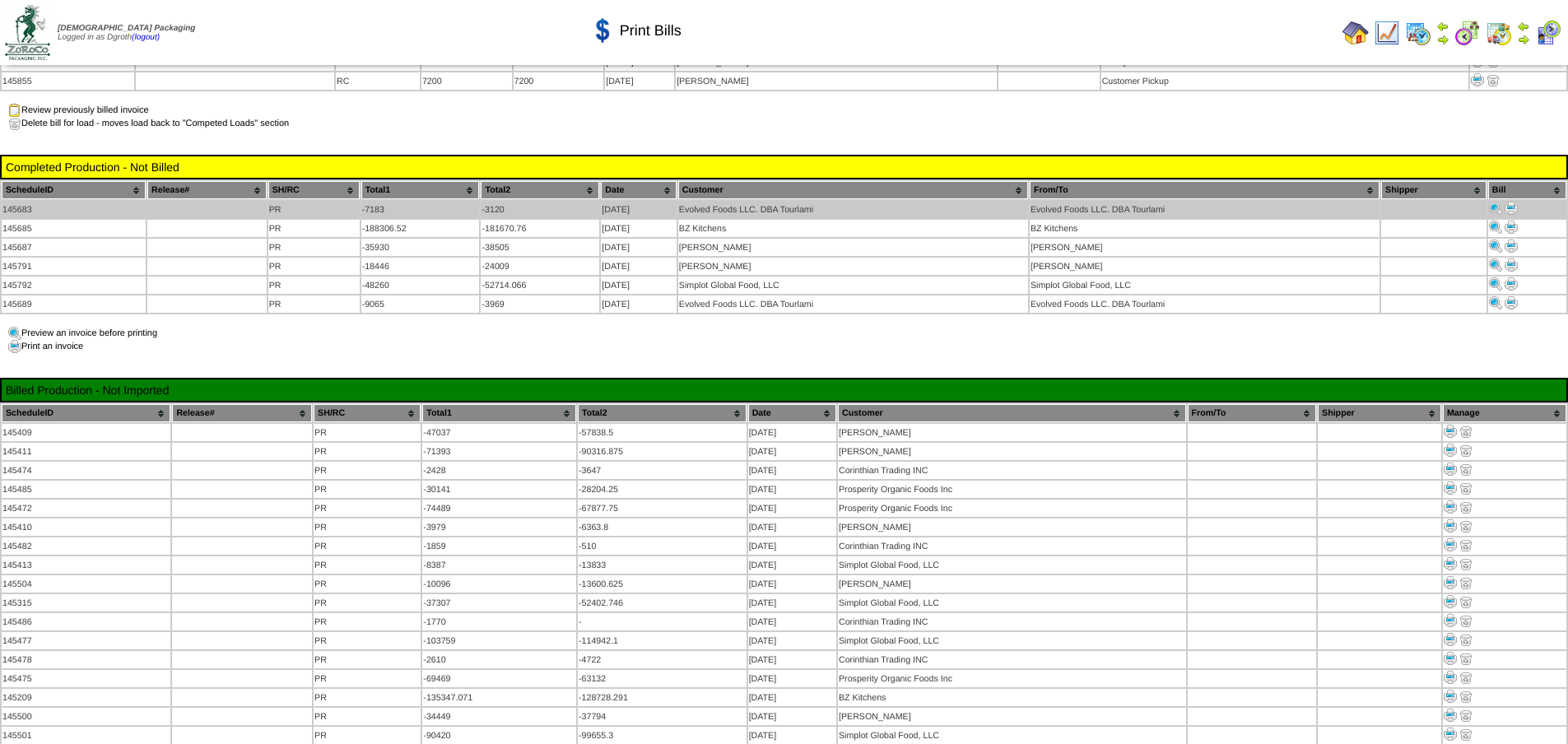
click at [1511, 201] on img at bounding box center [1511, 208] width 13 height 13
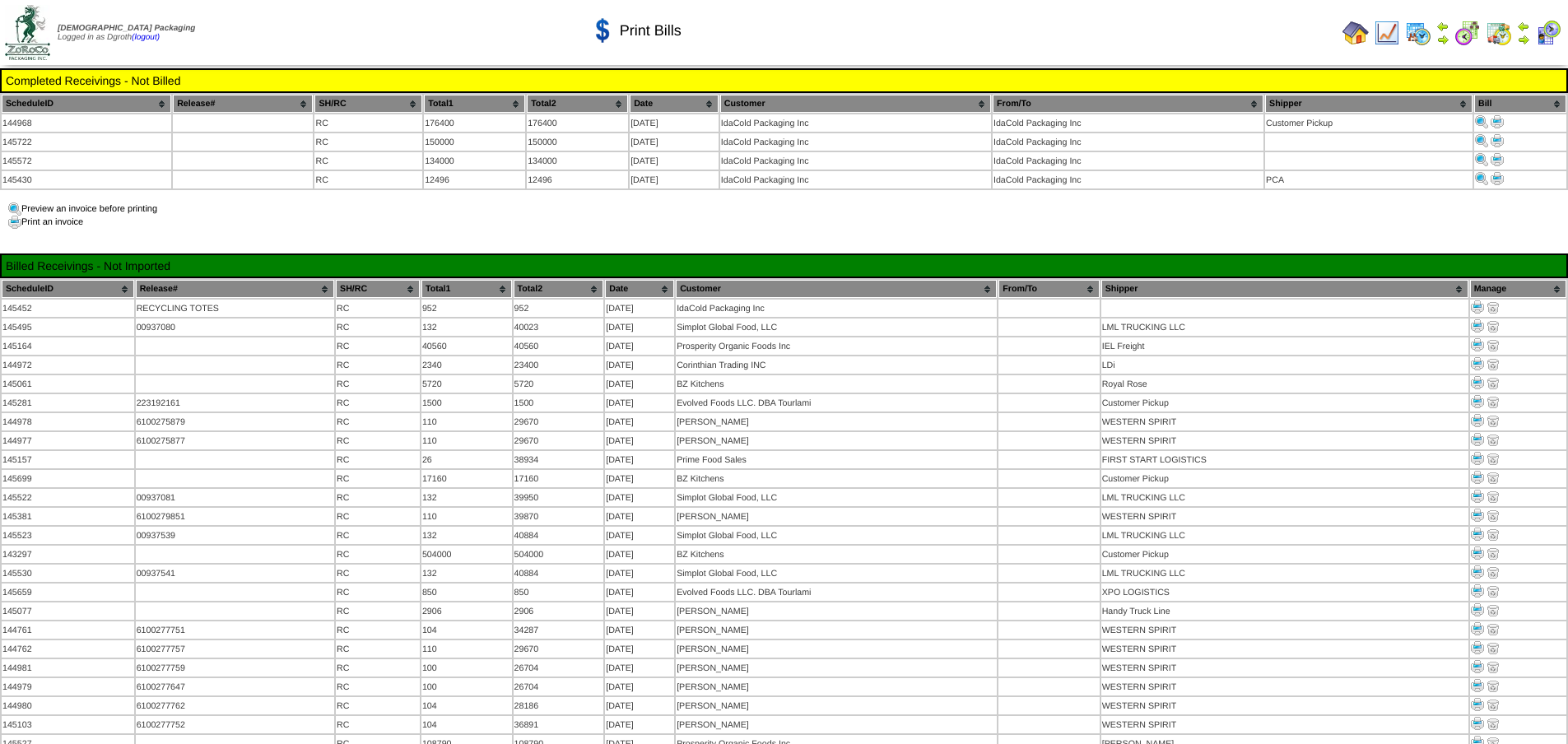
scroll to position [1892, 0]
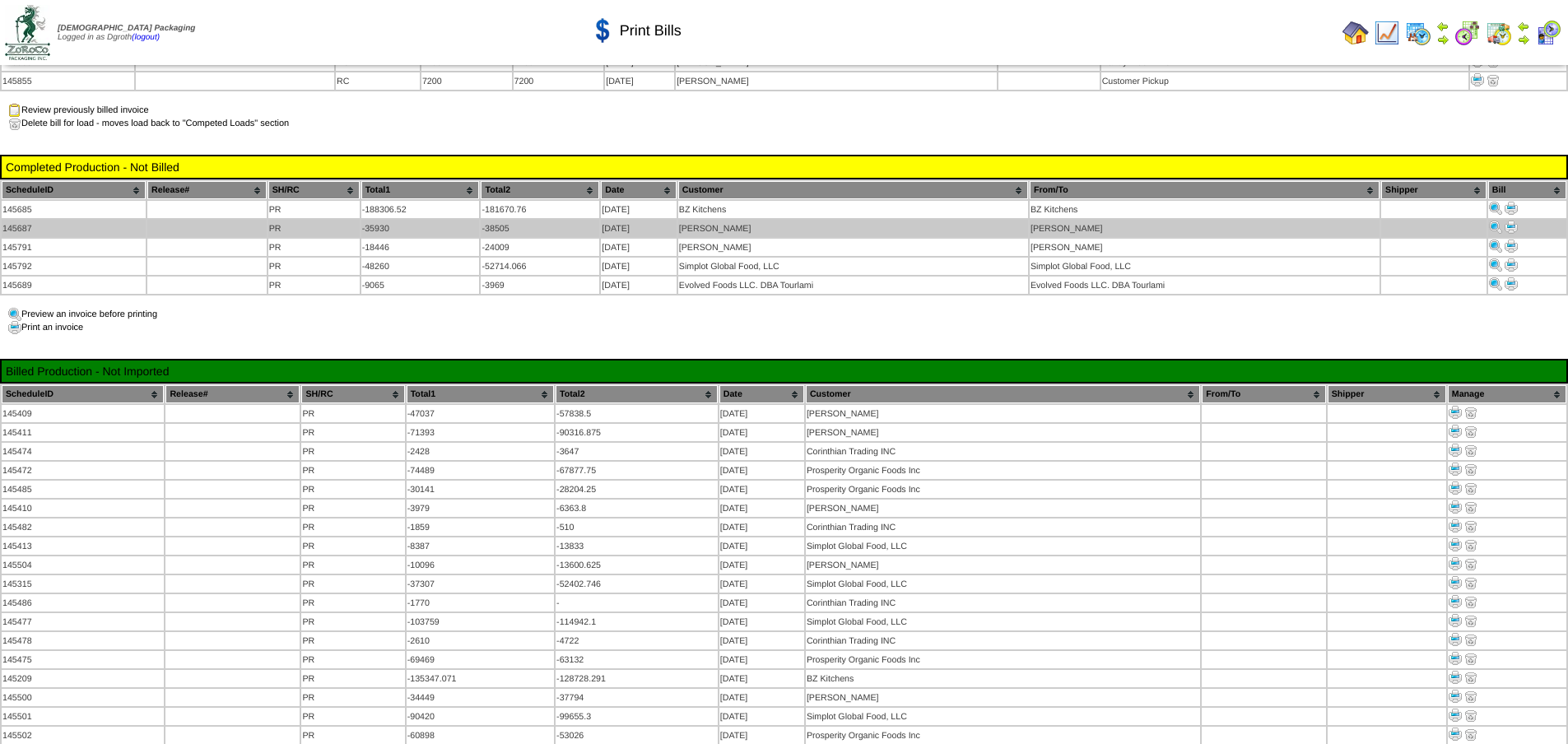
click at [1511, 221] on img at bounding box center [1511, 227] width 13 height 13
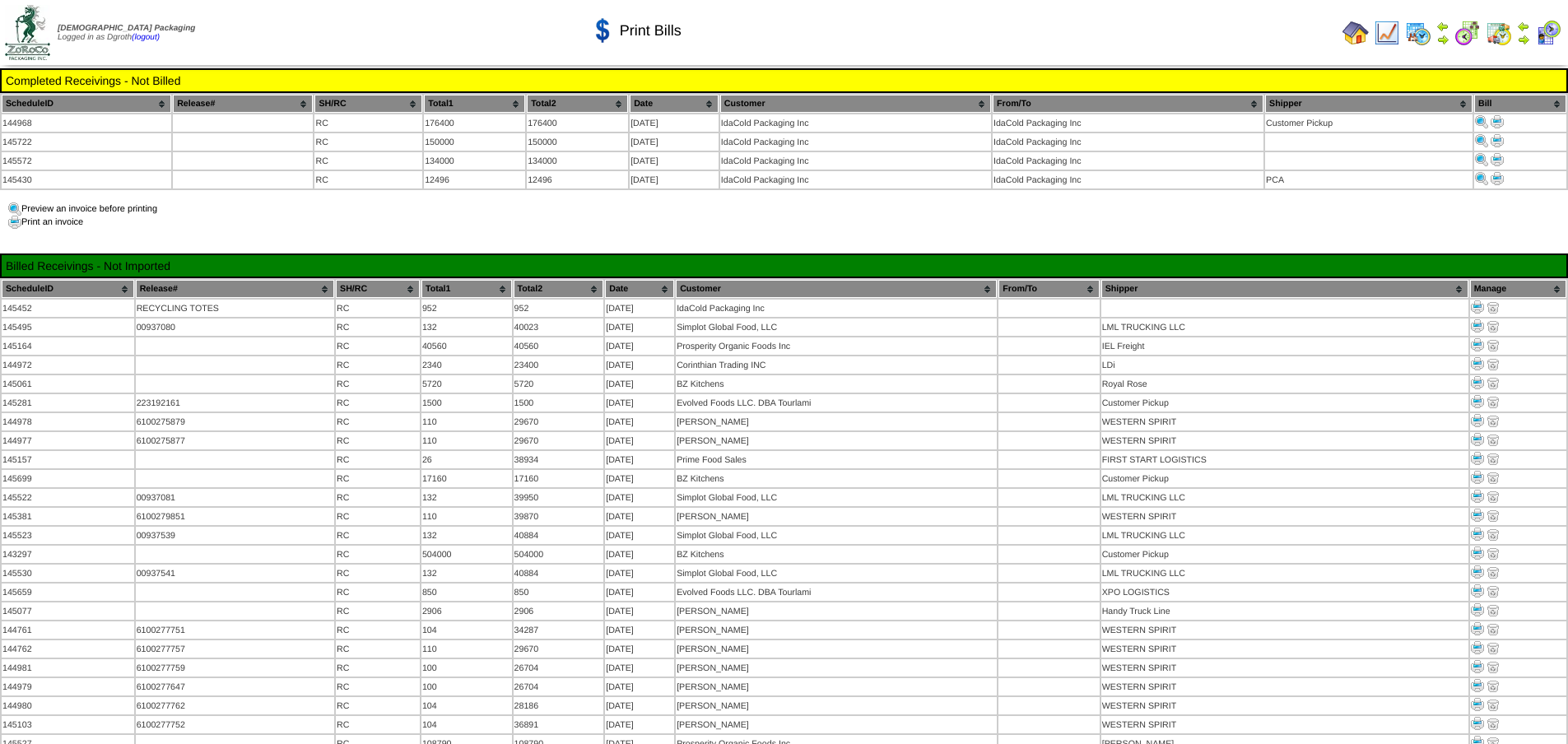
scroll to position [1892, 0]
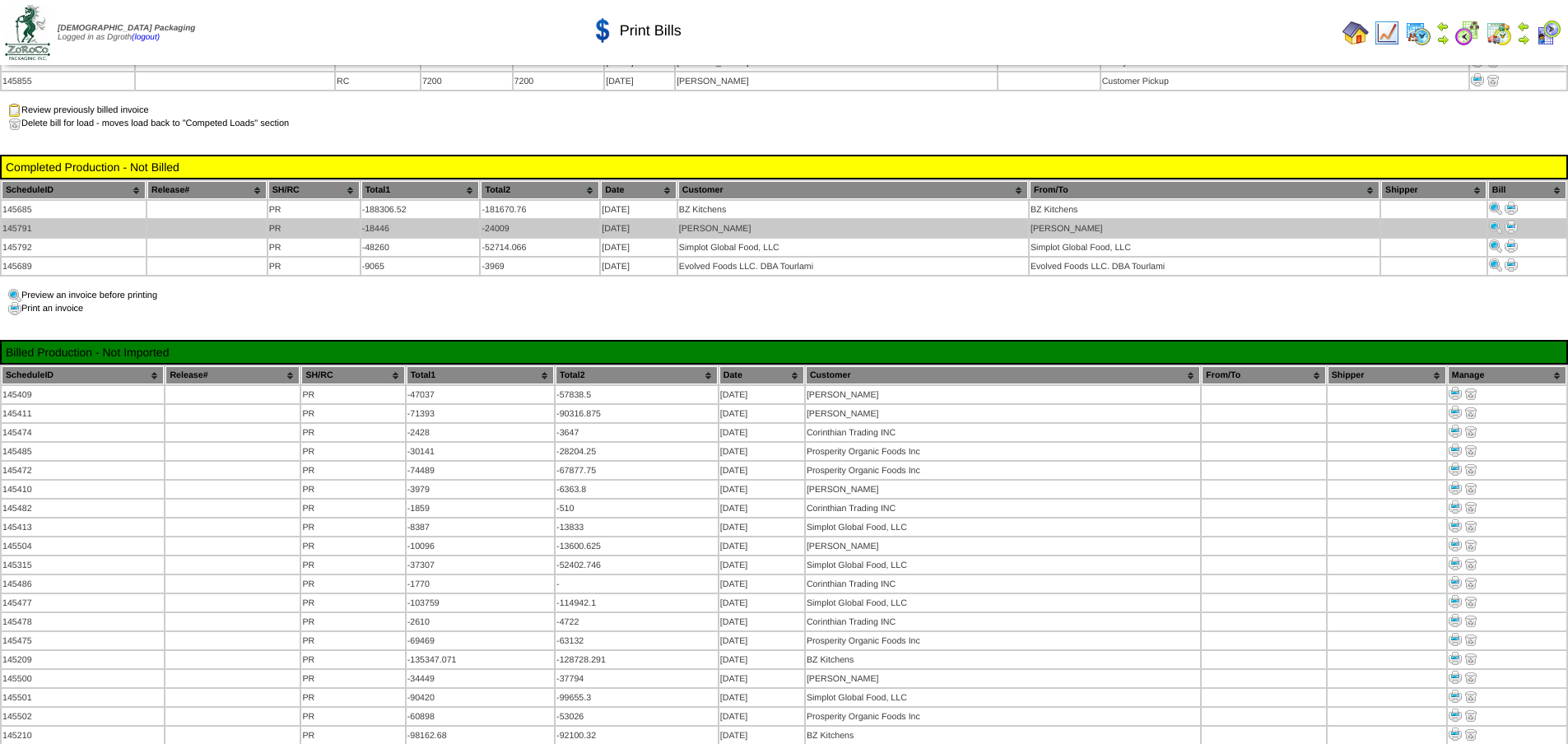
click at [1513, 221] on img at bounding box center [1511, 227] width 13 height 13
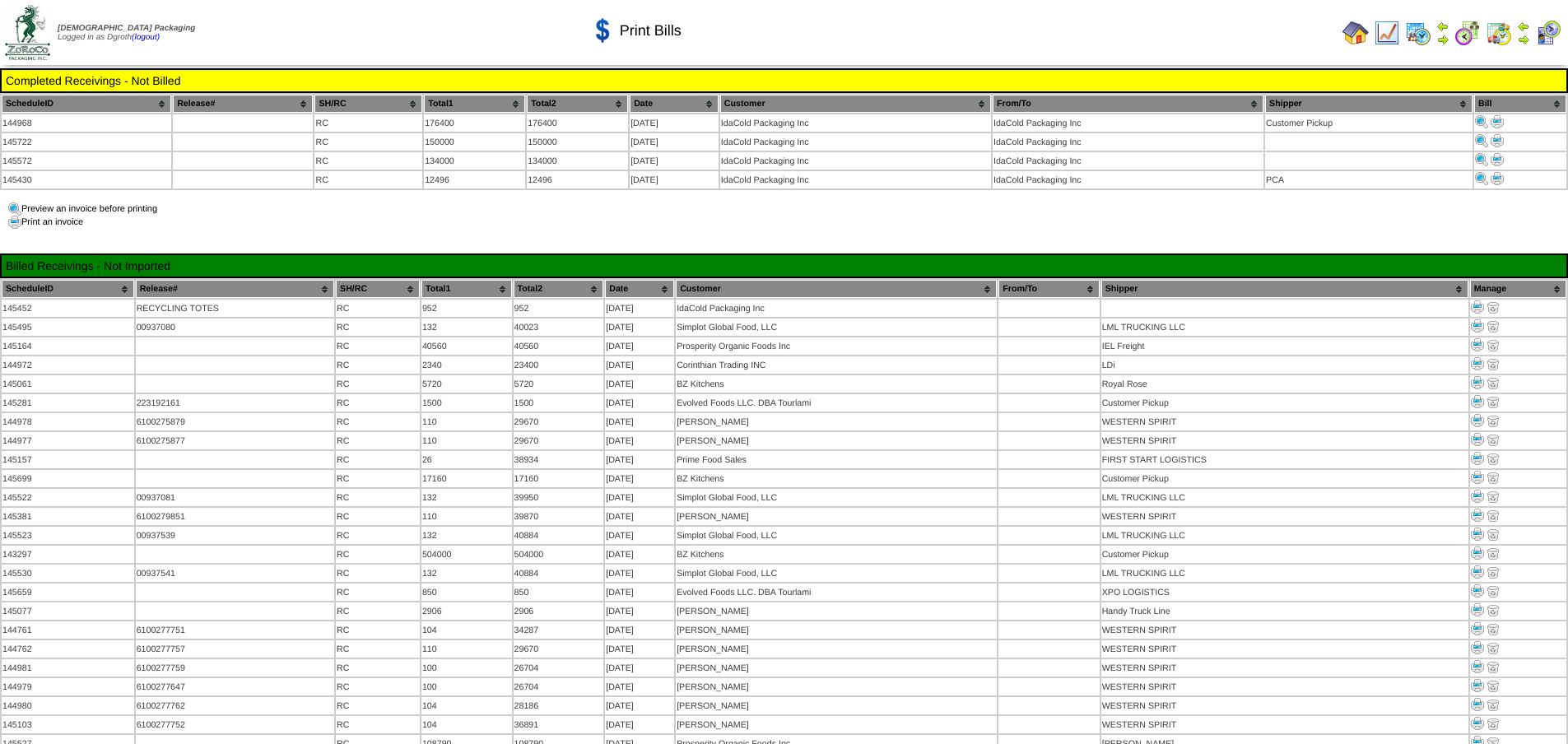
scroll to position [1892, 0]
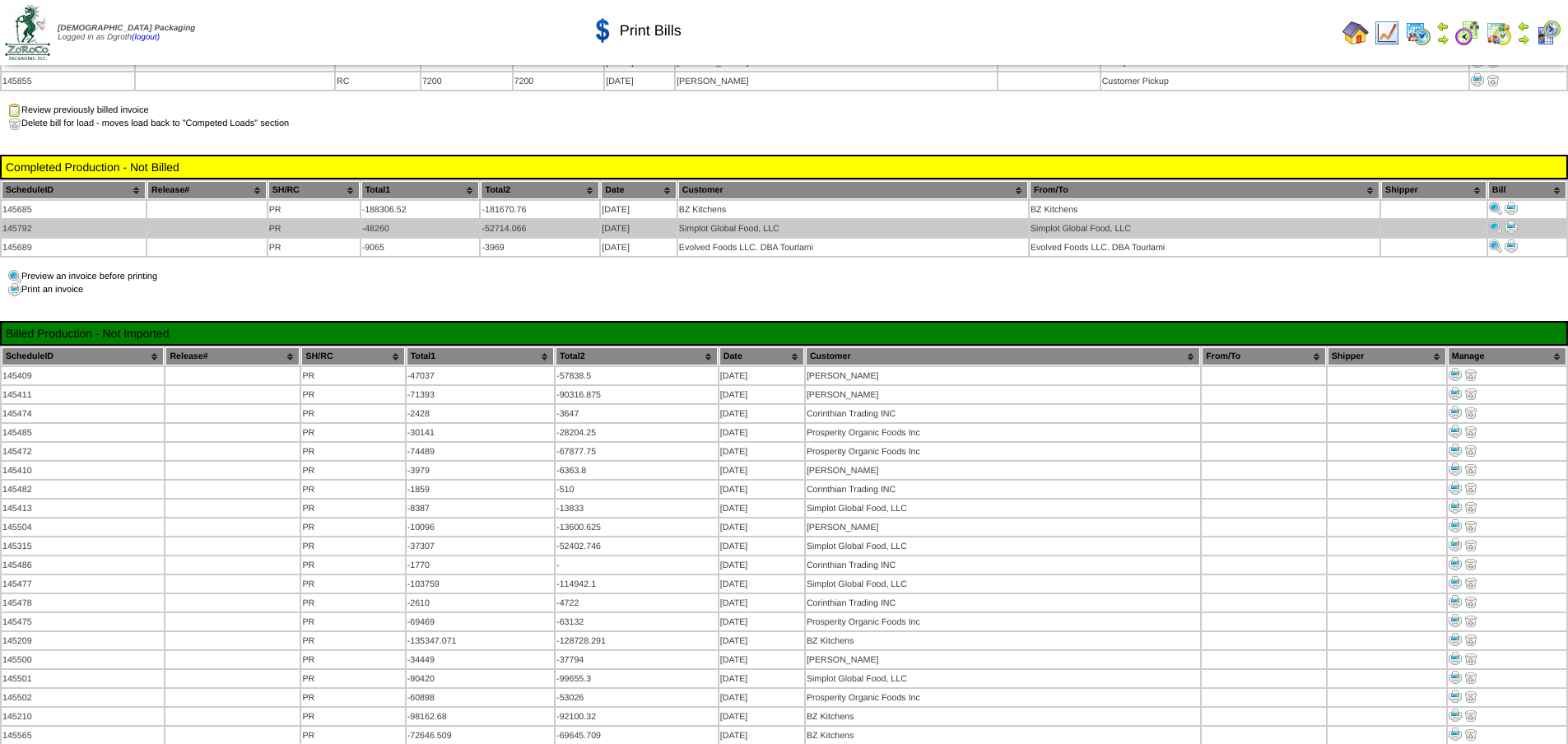
click at [1511, 221] on img at bounding box center [1511, 227] width 13 height 13
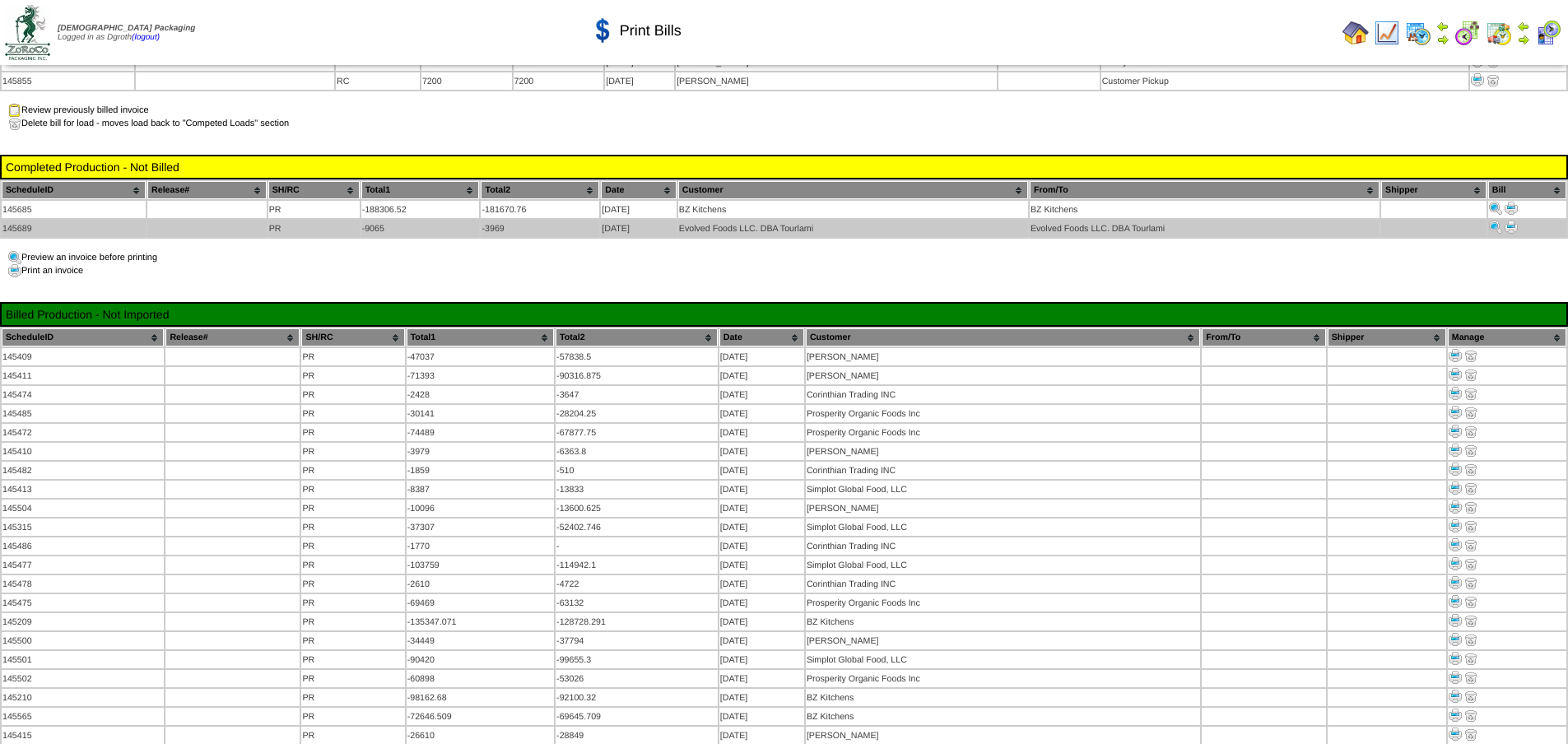
scroll to position [1892, 0]
click at [1513, 221] on img at bounding box center [1511, 227] width 13 height 13
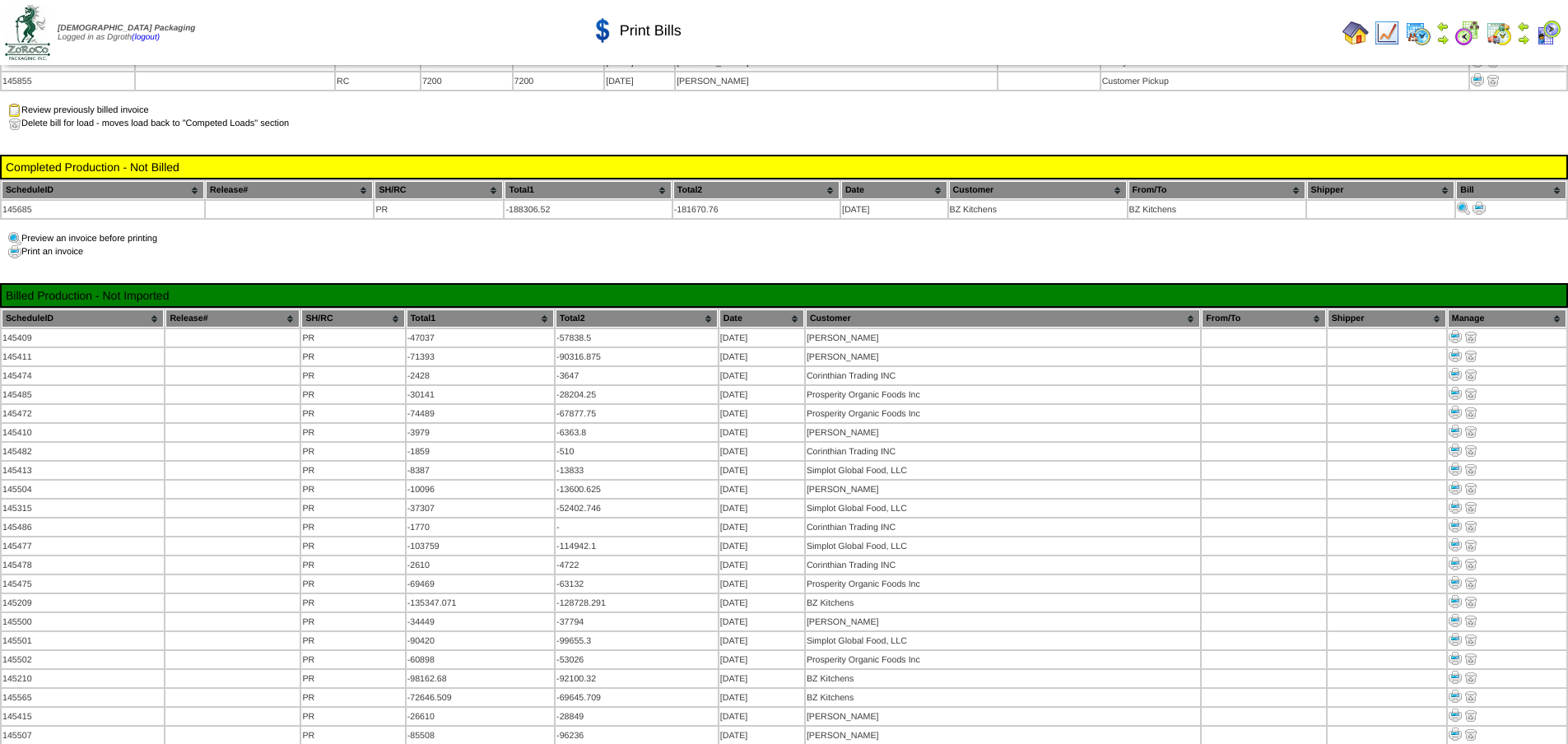
scroll to position [1892, 0]
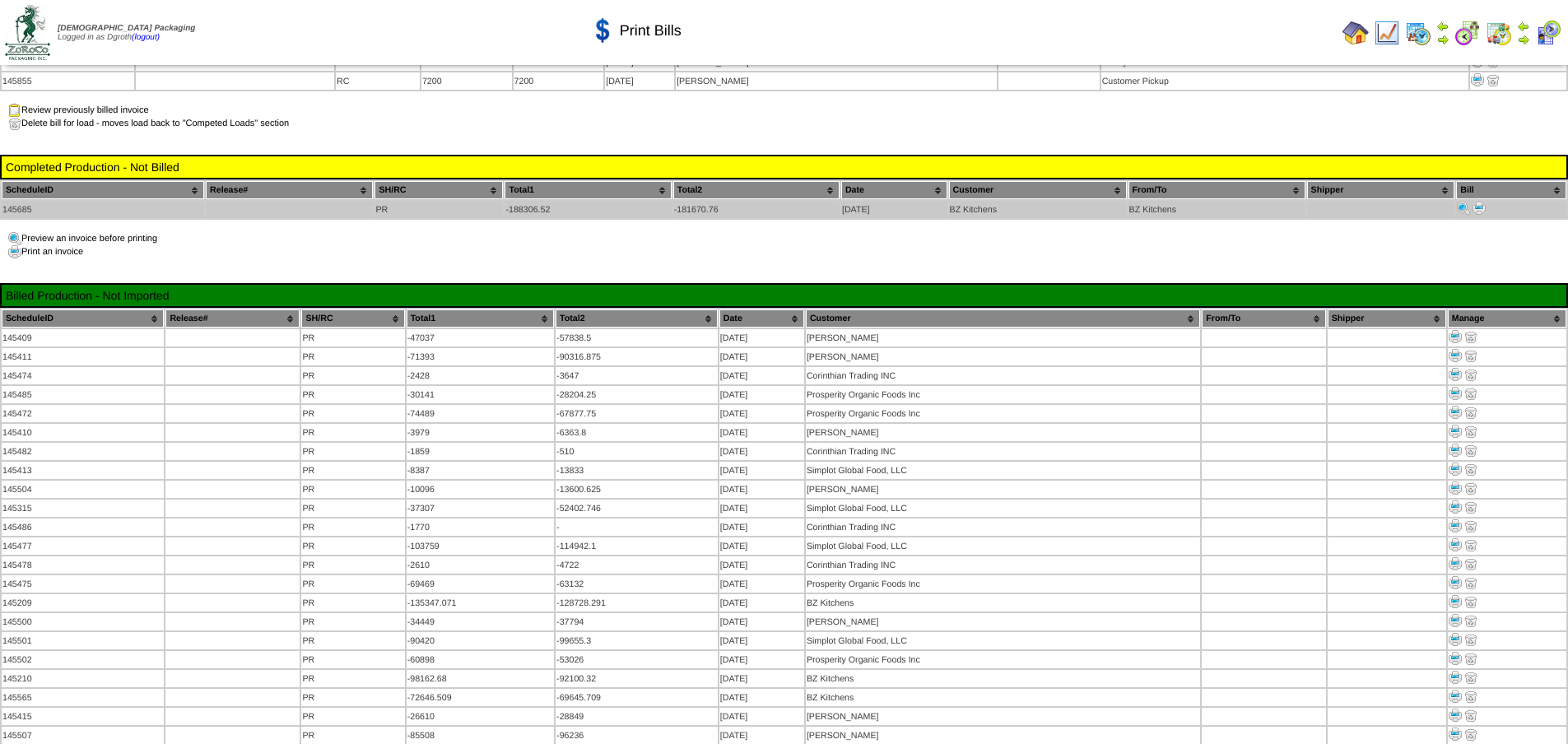
click at [1481, 201] on img at bounding box center [1479, 208] width 13 height 13
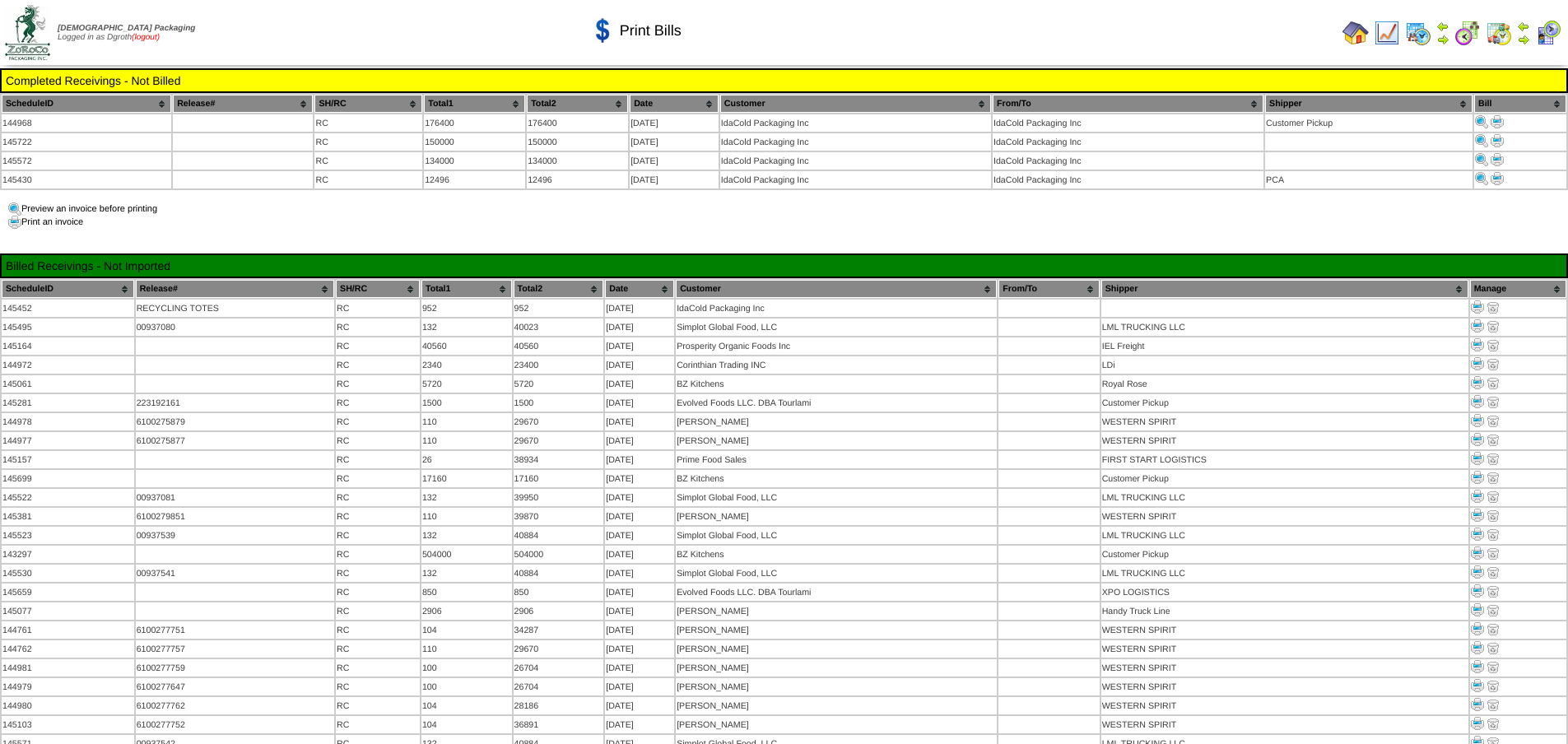
click at [160, 34] on link "(logout)" at bounding box center [146, 38] width 28 height 9
